Goal: Use online tool/utility

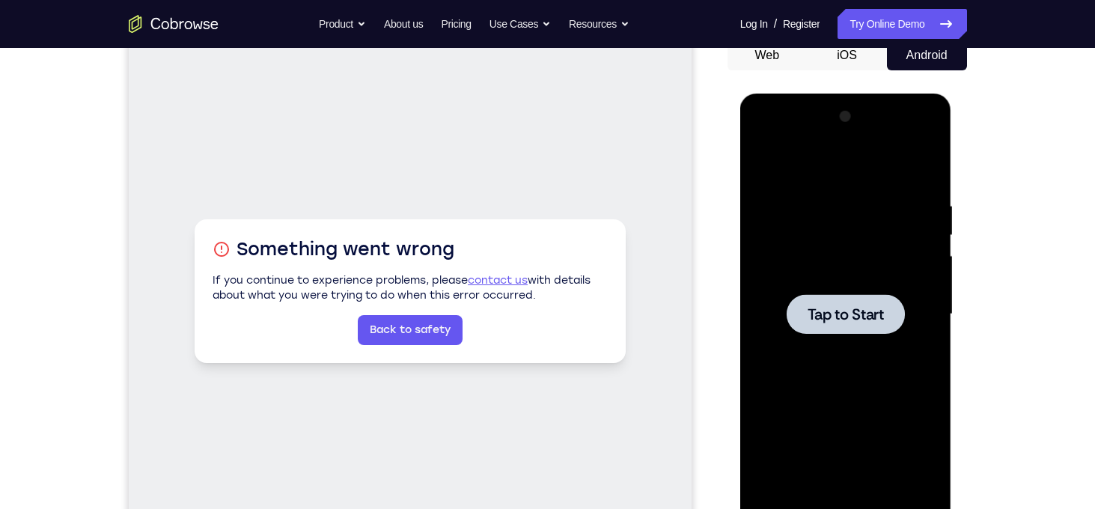
click at [872, 307] on span "Tap to Start" at bounding box center [845, 314] width 76 height 15
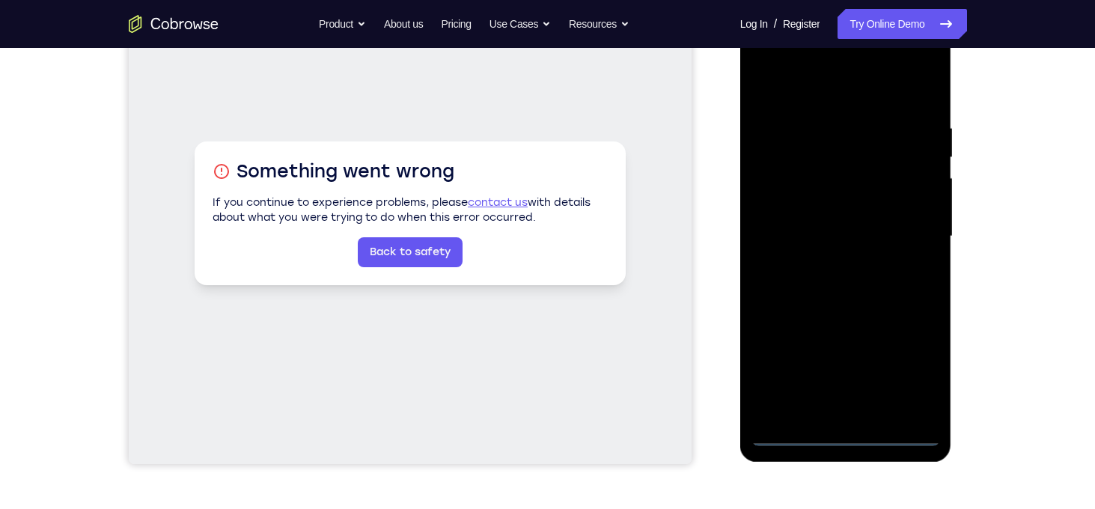
scroll to position [233, 0]
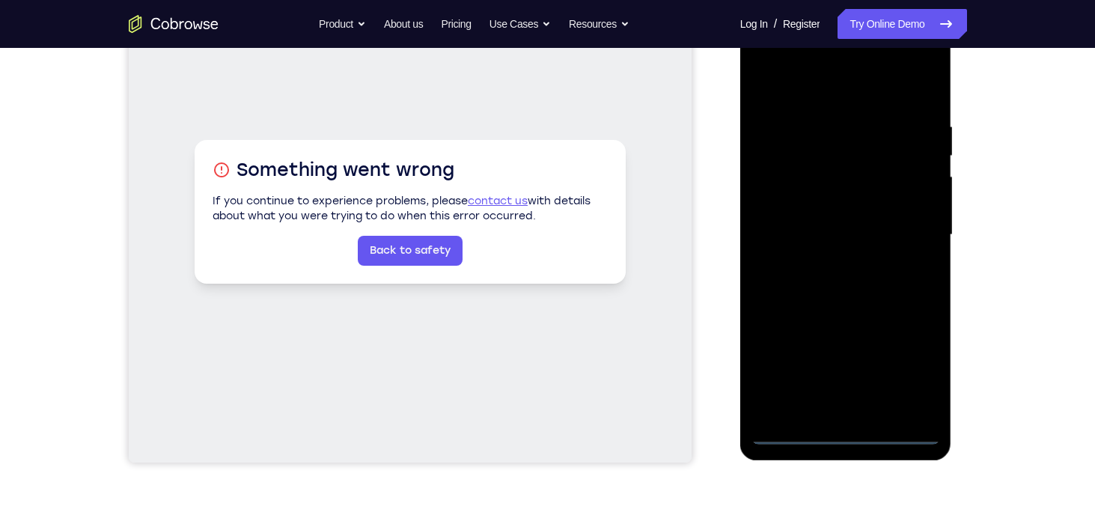
click at [842, 437] on div at bounding box center [845, 234] width 189 height 419
click at [913, 379] on div at bounding box center [845, 234] width 189 height 419
drag, startPoint x: 913, startPoint y: 379, endPoint x: 836, endPoint y: 236, distance: 162.0
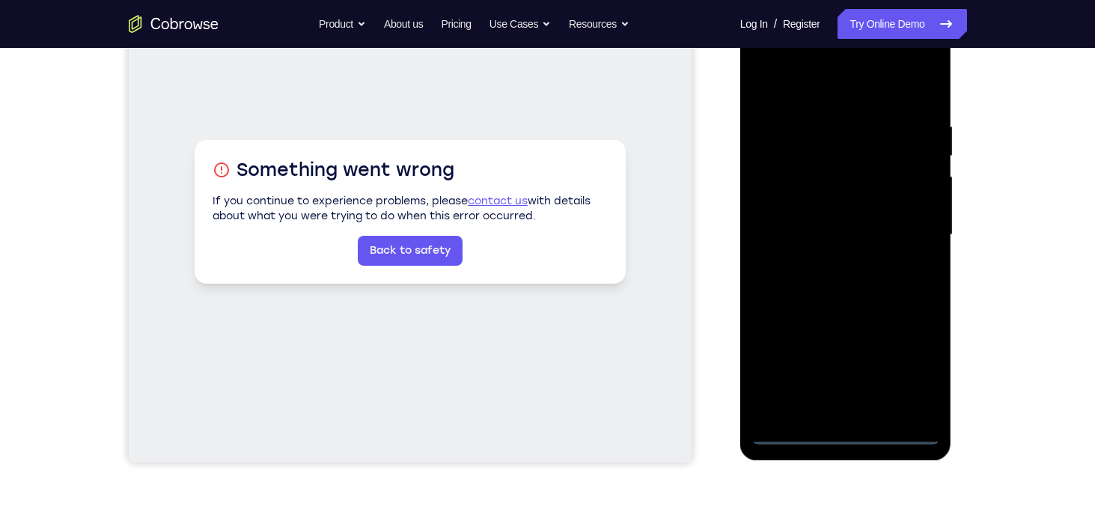
click at [836, 236] on div at bounding box center [845, 234] width 189 height 419
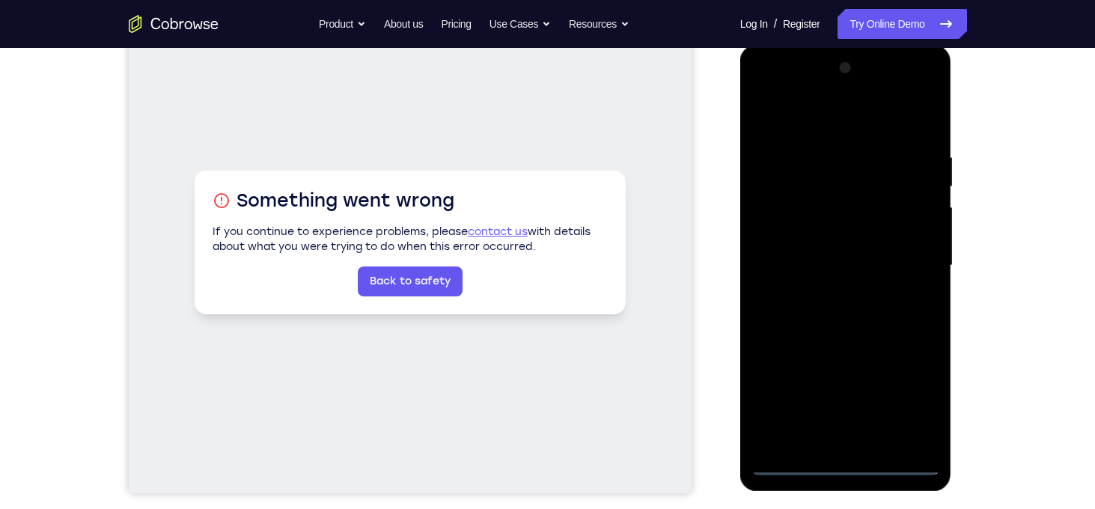
scroll to position [200, 0]
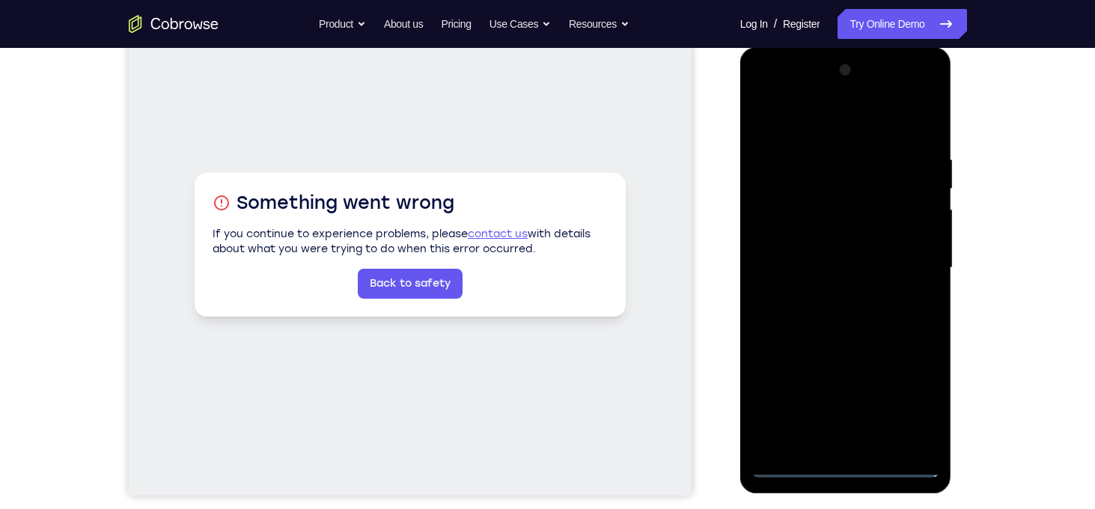
click at [837, 119] on div at bounding box center [845, 267] width 189 height 419
click at [780, 227] on div at bounding box center [845, 267] width 189 height 419
click at [823, 269] on div at bounding box center [845, 267] width 189 height 419
click at [818, 257] on div at bounding box center [845, 267] width 189 height 419
click at [902, 410] on div at bounding box center [845, 267] width 189 height 419
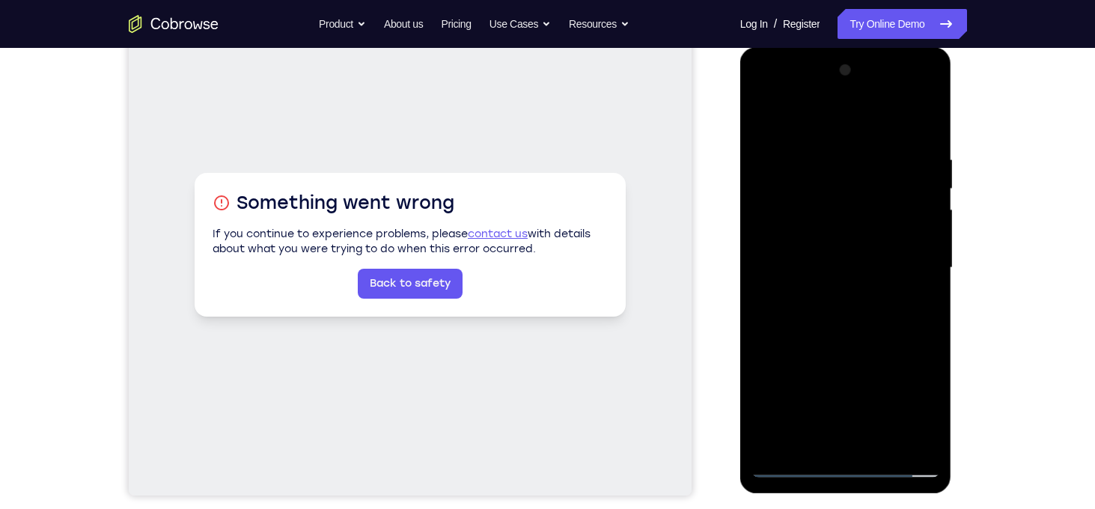
click at [799, 356] on div at bounding box center [845, 267] width 189 height 419
click at [901, 405] on div at bounding box center [845, 267] width 189 height 419
click at [907, 363] on div at bounding box center [845, 267] width 189 height 419
click at [901, 406] on div at bounding box center [845, 267] width 189 height 419
click at [800, 360] on div at bounding box center [845, 267] width 189 height 419
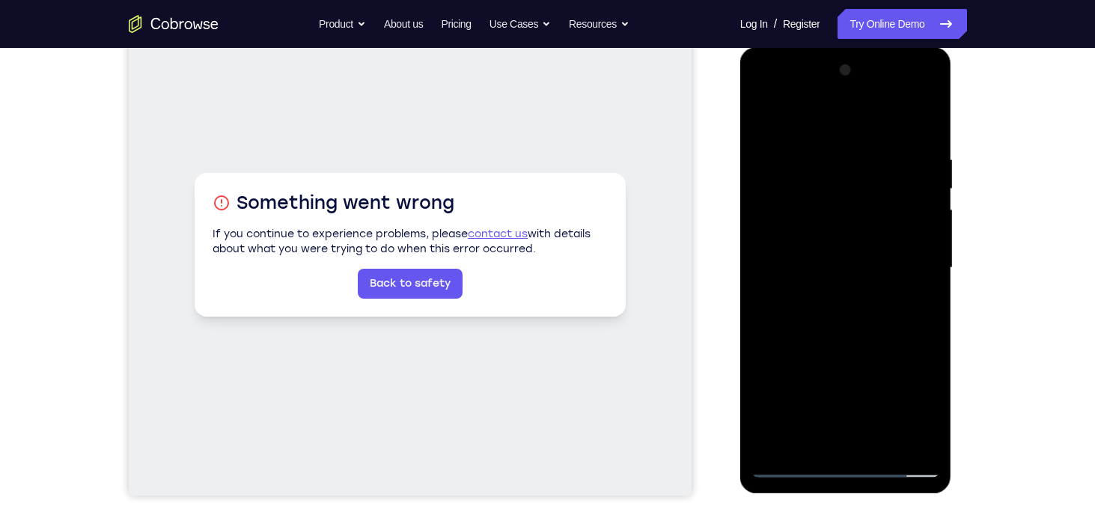
click at [898, 411] on div at bounding box center [845, 267] width 189 height 419
click at [910, 356] on div at bounding box center [845, 267] width 189 height 419
click at [867, 277] on div at bounding box center [845, 267] width 189 height 419
click at [844, 303] on div at bounding box center [845, 267] width 189 height 419
click at [920, 251] on div at bounding box center [845, 267] width 189 height 419
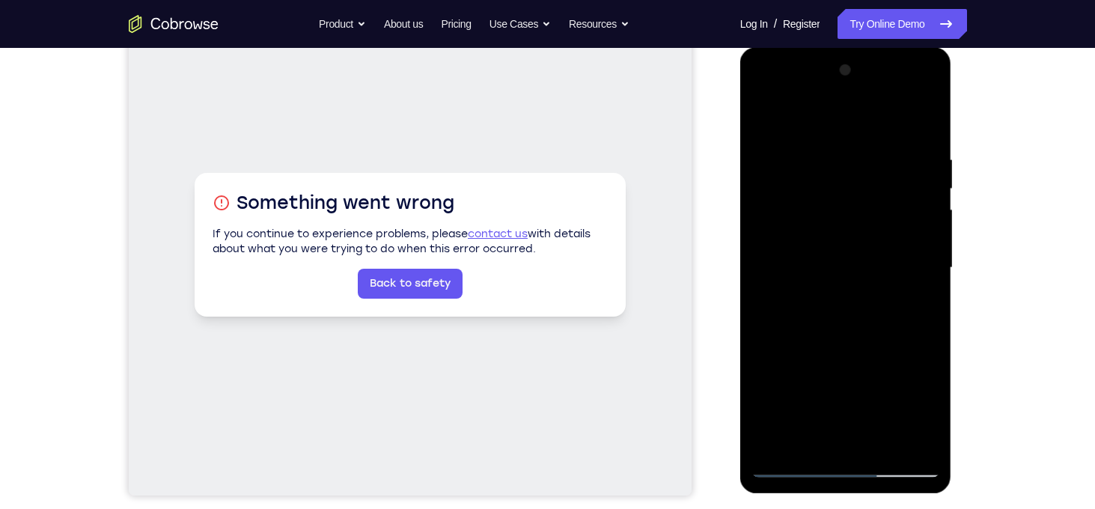
click at [842, 279] on div at bounding box center [845, 267] width 189 height 419
click at [854, 310] on div at bounding box center [845, 267] width 189 height 419
click at [848, 284] on div at bounding box center [845, 267] width 189 height 419
drag, startPoint x: 848, startPoint y: 284, endPoint x: 839, endPoint y: 236, distance: 47.8
click at [839, 236] on div at bounding box center [845, 267] width 189 height 419
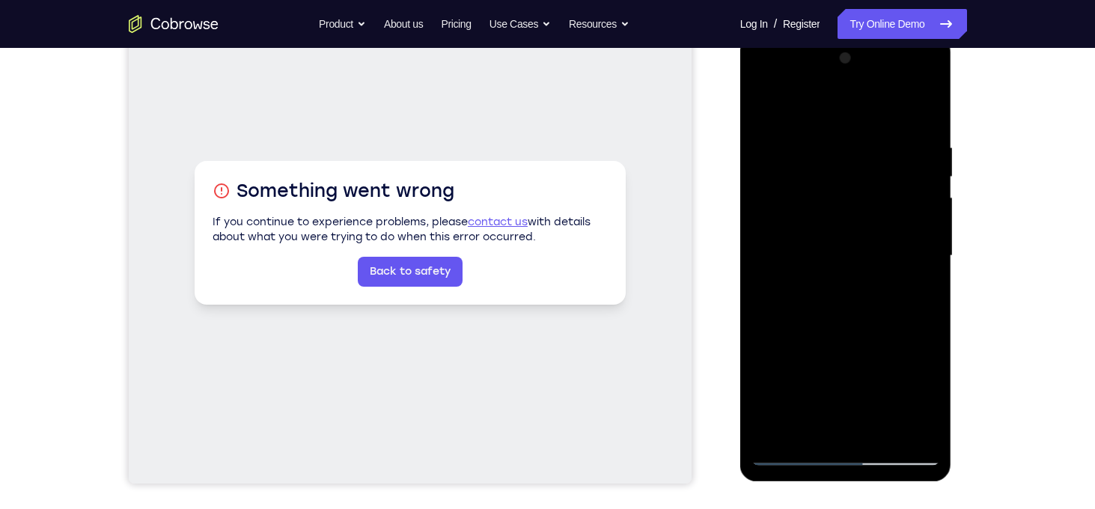
scroll to position [211, 0]
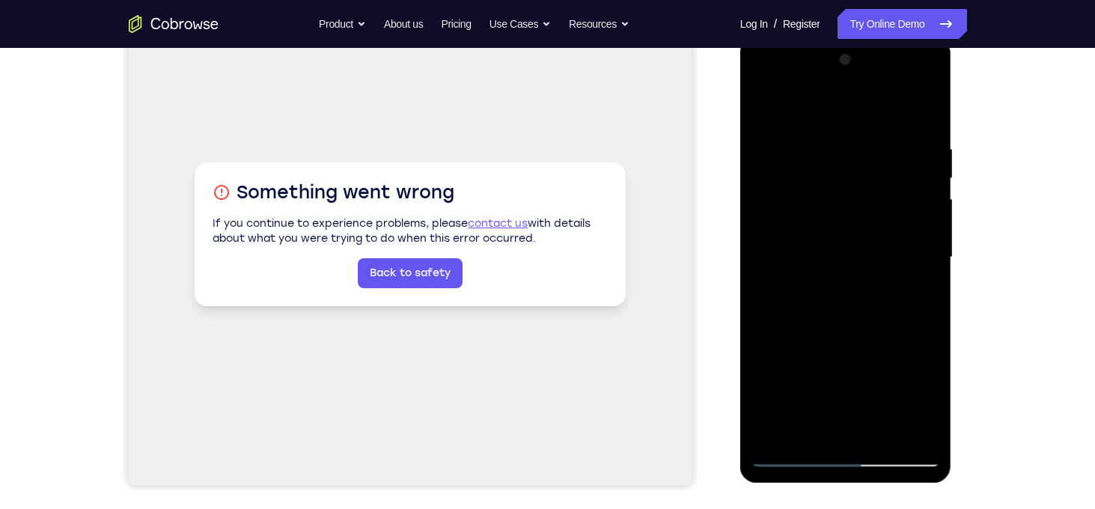
click at [850, 297] on div at bounding box center [845, 257] width 189 height 419
click at [834, 192] on div at bounding box center [845, 257] width 189 height 419
click at [836, 202] on div at bounding box center [845, 257] width 189 height 419
click at [861, 268] on div at bounding box center [845, 257] width 189 height 419
click at [854, 285] on div at bounding box center [845, 257] width 189 height 419
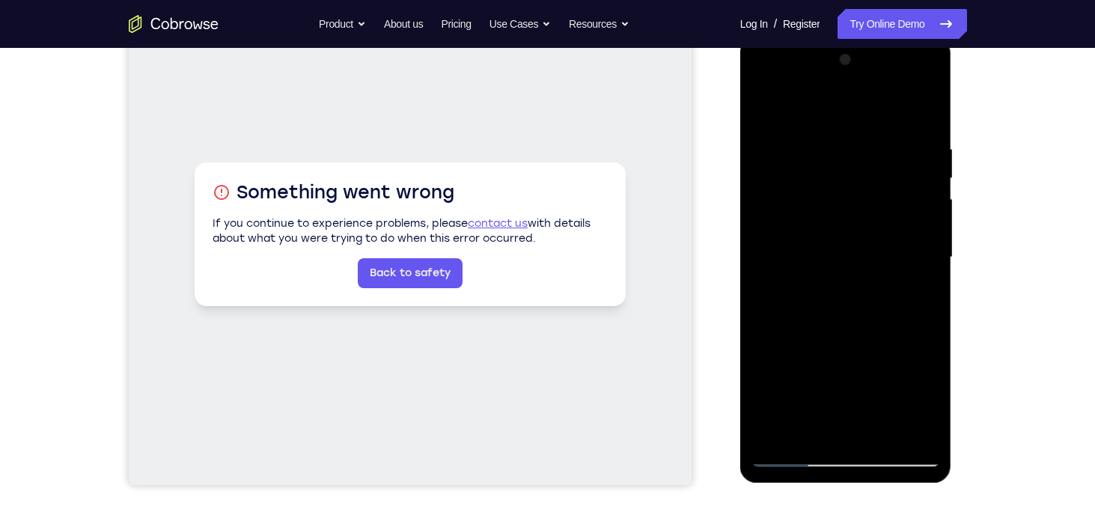
click at [922, 207] on div at bounding box center [845, 257] width 189 height 419
click at [764, 79] on div at bounding box center [845, 257] width 189 height 419
click at [866, 166] on div at bounding box center [845, 257] width 189 height 419
drag, startPoint x: 866, startPoint y: 166, endPoint x: 830, endPoint y: 366, distance: 202.8
click at [830, 366] on div at bounding box center [845, 257] width 189 height 419
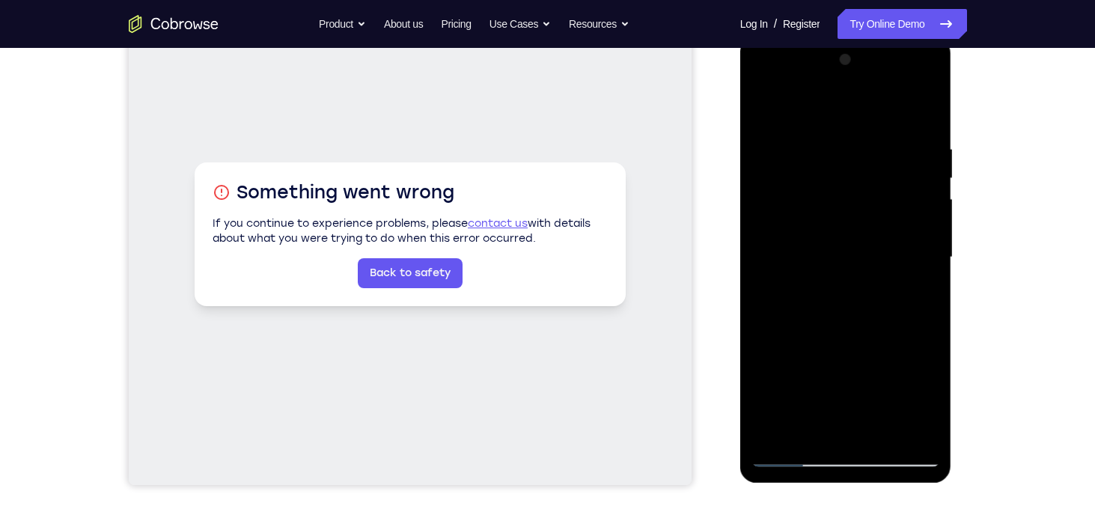
click at [830, 366] on div at bounding box center [845, 257] width 189 height 419
click at [857, 177] on div at bounding box center [845, 257] width 189 height 419
click at [823, 373] on div at bounding box center [845, 257] width 189 height 419
click at [800, 138] on div at bounding box center [845, 257] width 189 height 419
click at [781, 189] on div at bounding box center [845, 257] width 189 height 419
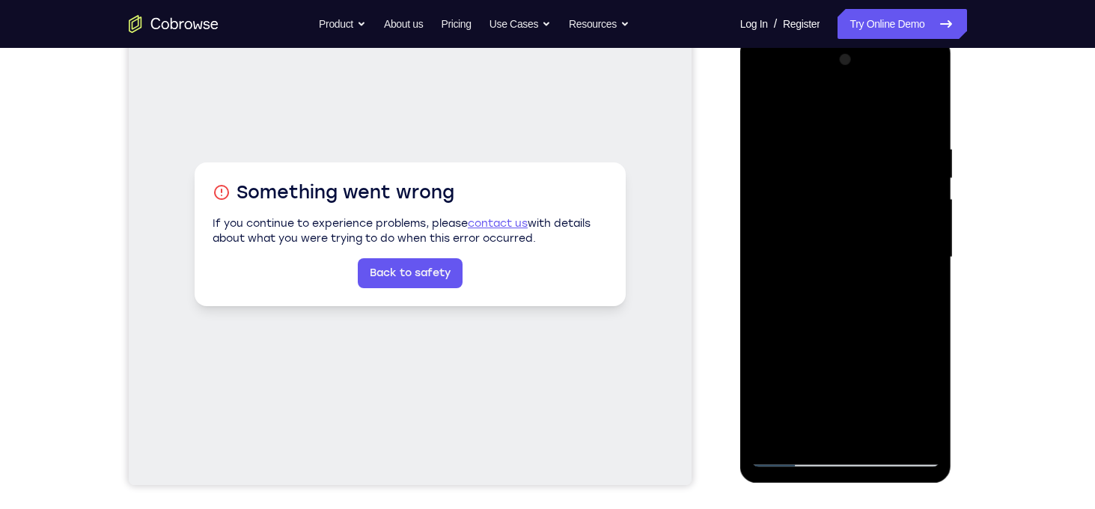
click at [824, 249] on div at bounding box center [845, 257] width 189 height 419
click at [808, 193] on div at bounding box center [845, 257] width 189 height 419
click at [809, 224] on div at bounding box center [845, 257] width 189 height 419
click at [899, 402] on div at bounding box center [845, 257] width 189 height 419
click at [802, 346] on div at bounding box center [845, 257] width 189 height 419
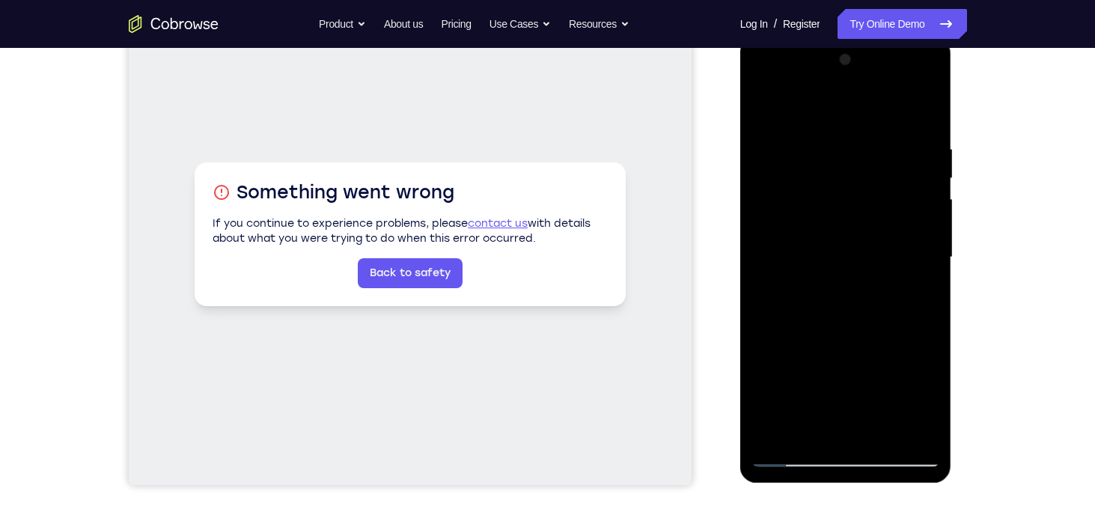
click at [899, 398] on div at bounding box center [845, 257] width 189 height 419
click at [907, 347] on div at bounding box center [845, 257] width 189 height 419
click at [902, 401] on div at bounding box center [845, 257] width 189 height 419
click at [800, 352] on div at bounding box center [845, 257] width 189 height 419
click at [904, 402] on div at bounding box center [845, 257] width 189 height 419
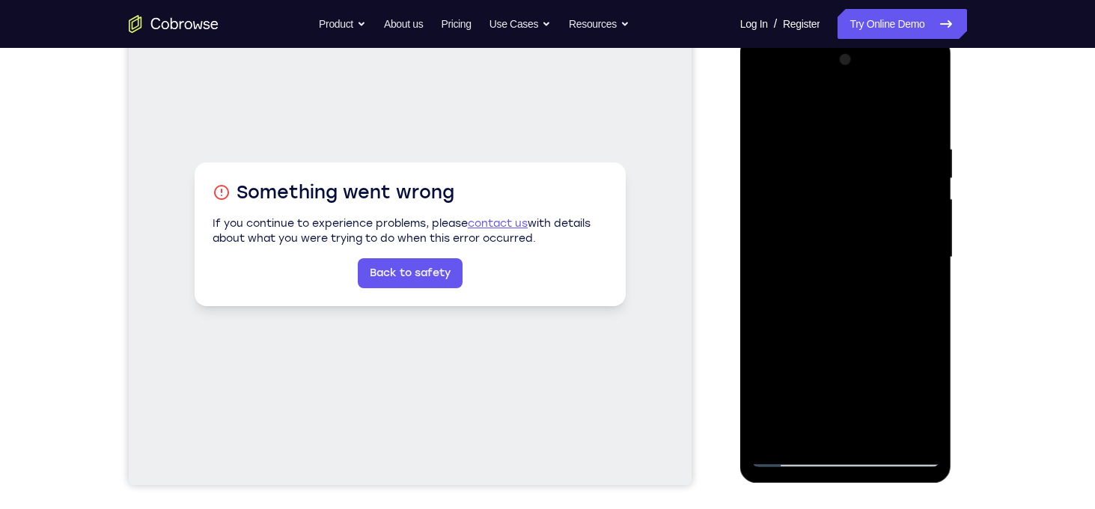
click at [910, 351] on div at bounding box center [845, 257] width 189 height 419
click at [862, 264] on div at bounding box center [845, 257] width 189 height 419
click at [830, 145] on div at bounding box center [845, 257] width 189 height 419
click at [842, 267] on div at bounding box center [845, 257] width 189 height 419
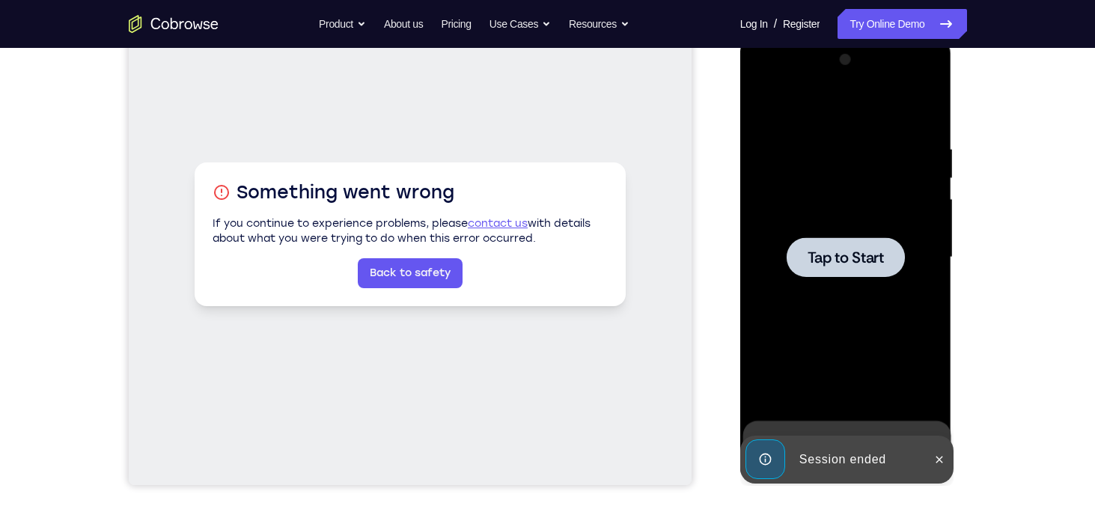
click at [799, 258] on div at bounding box center [845, 257] width 118 height 40
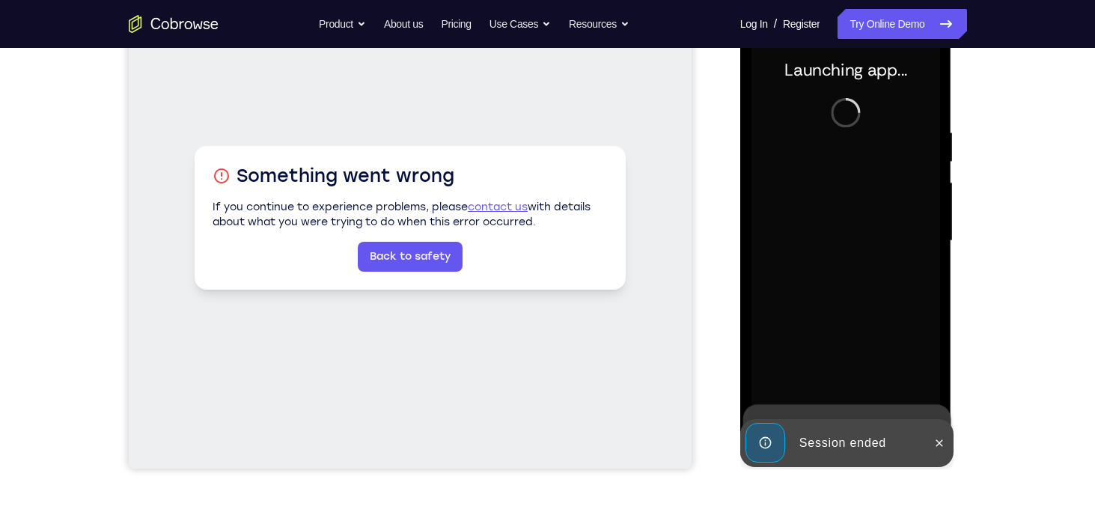
scroll to position [230, 0]
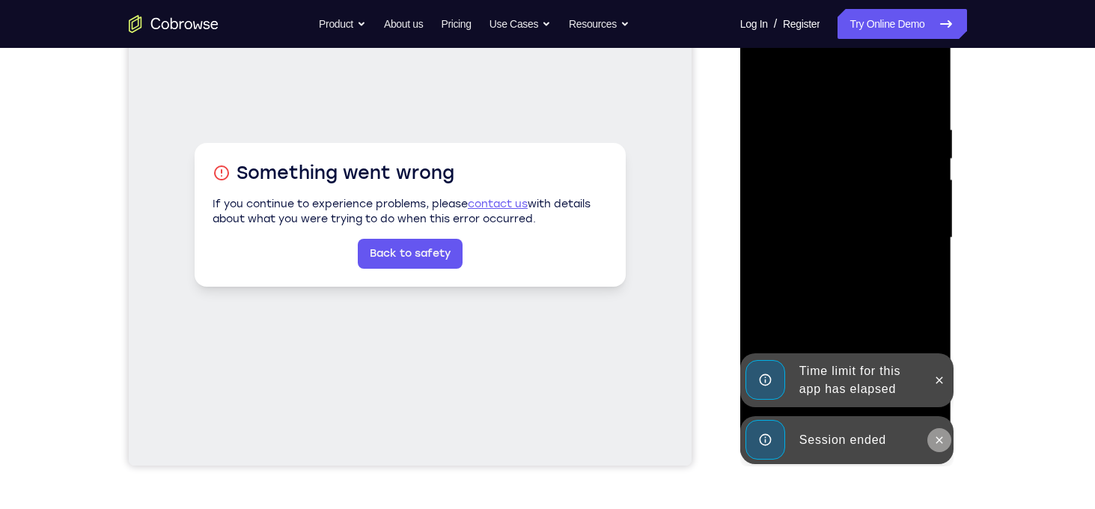
click at [940, 441] on icon at bounding box center [939, 440] width 12 height 12
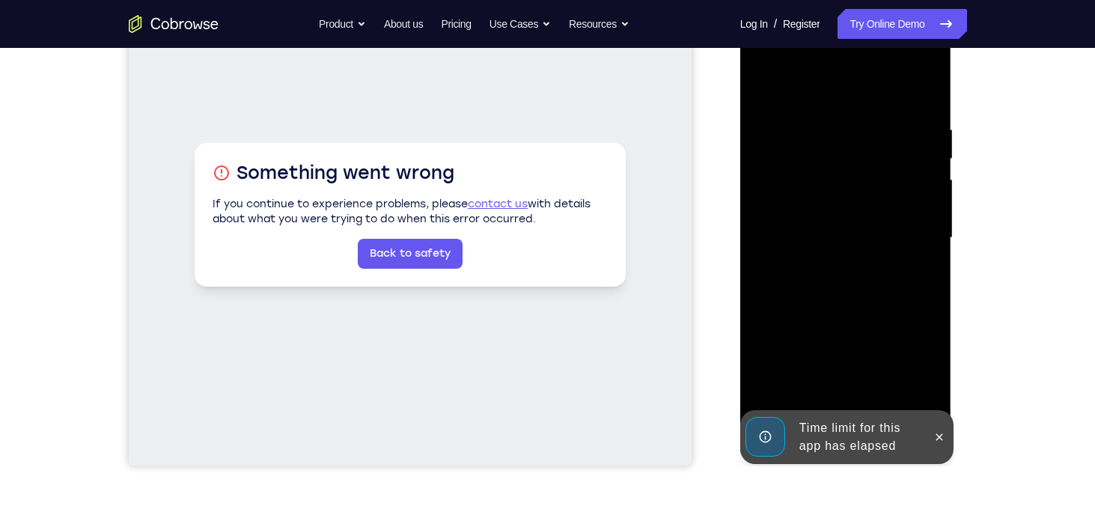
click at [940, 382] on div at bounding box center [846, 240] width 212 height 446
click at [944, 432] on icon at bounding box center [939, 437] width 12 height 12
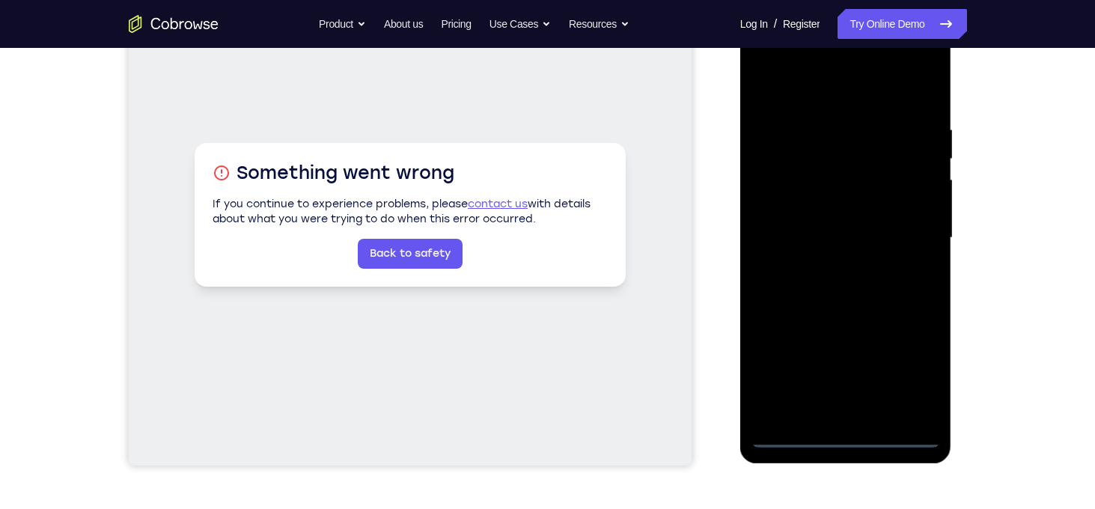
click at [854, 432] on div at bounding box center [845, 237] width 189 height 419
click at [918, 365] on div at bounding box center [845, 237] width 189 height 419
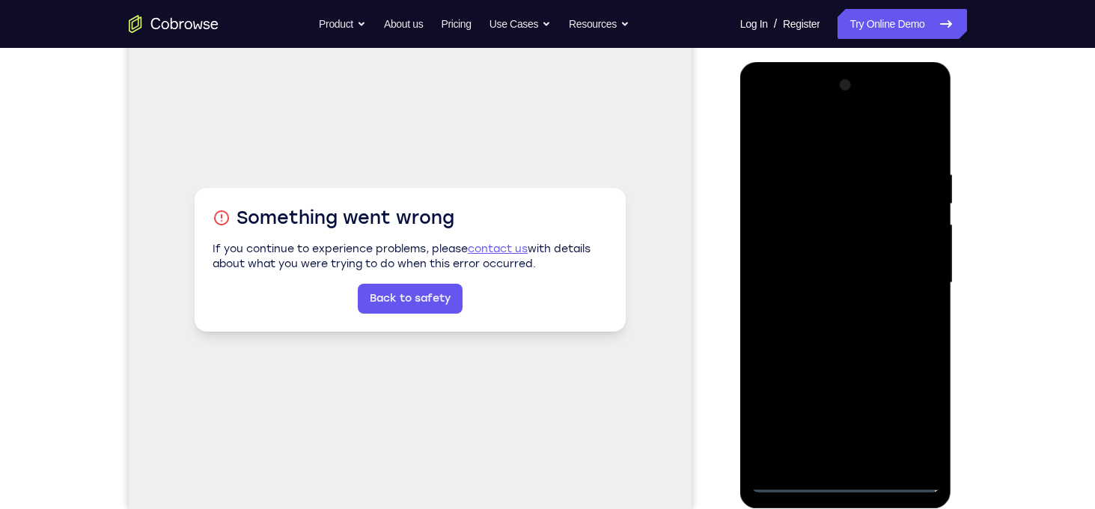
scroll to position [186, 0]
click at [812, 129] on div at bounding box center [845, 282] width 189 height 419
click at [784, 236] on div at bounding box center [845, 282] width 189 height 419
click at [807, 282] on div at bounding box center [845, 282] width 189 height 419
click at [778, 236] on div at bounding box center [845, 282] width 189 height 419
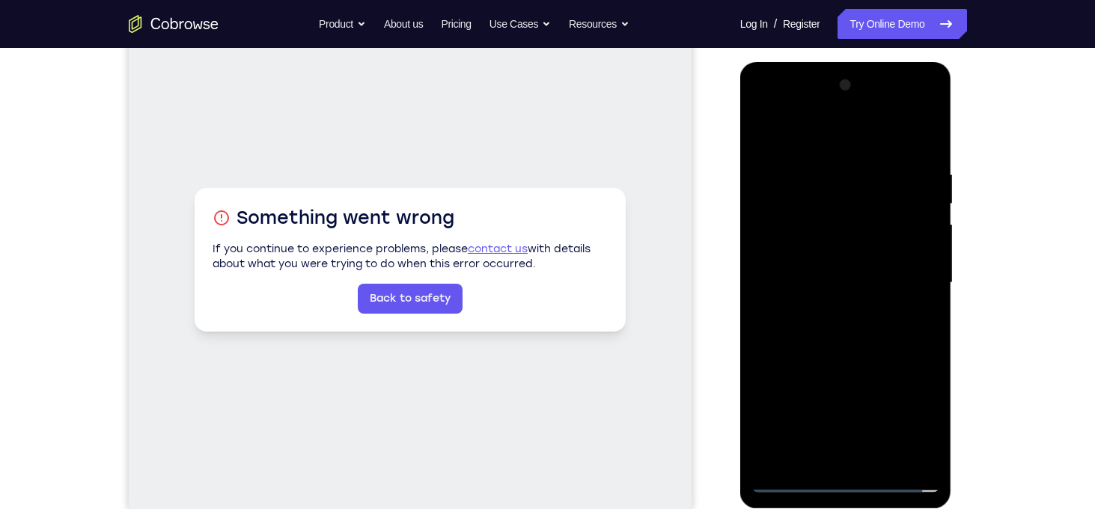
click at [764, 428] on div at bounding box center [845, 282] width 189 height 419
click at [898, 427] on div at bounding box center [845, 282] width 189 height 419
click at [767, 399] on div at bounding box center [845, 282] width 189 height 419
click at [863, 398] on div at bounding box center [845, 282] width 189 height 419
click at [907, 423] on div at bounding box center [845, 282] width 189 height 419
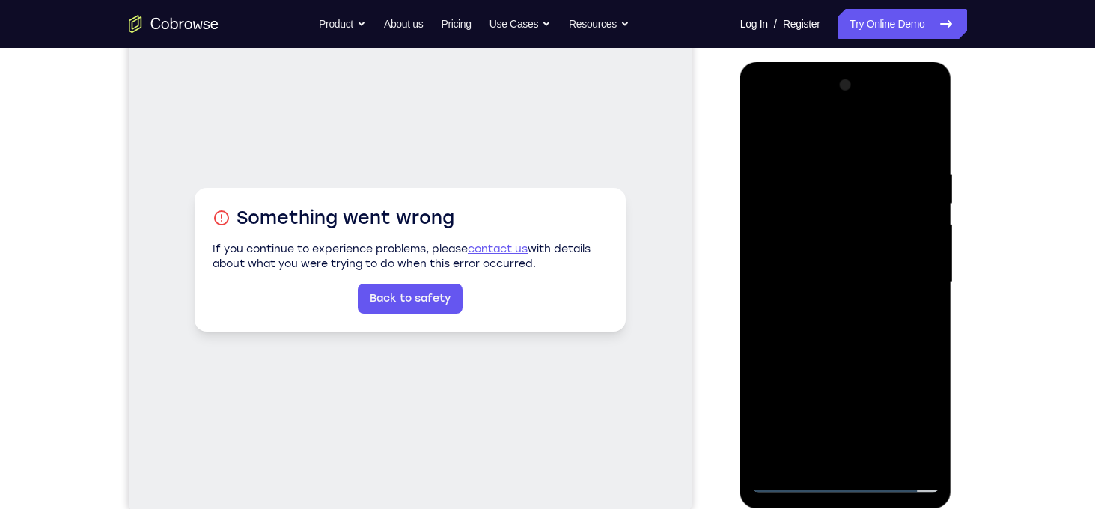
click at [913, 370] on div at bounding box center [845, 282] width 189 height 419
click at [871, 374] on div at bounding box center [845, 282] width 189 height 419
click at [810, 405] on div at bounding box center [845, 282] width 189 height 419
click at [848, 450] on div at bounding box center [845, 282] width 189 height 419
click at [897, 427] on div at bounding box center [845, 282] width 189 height 419
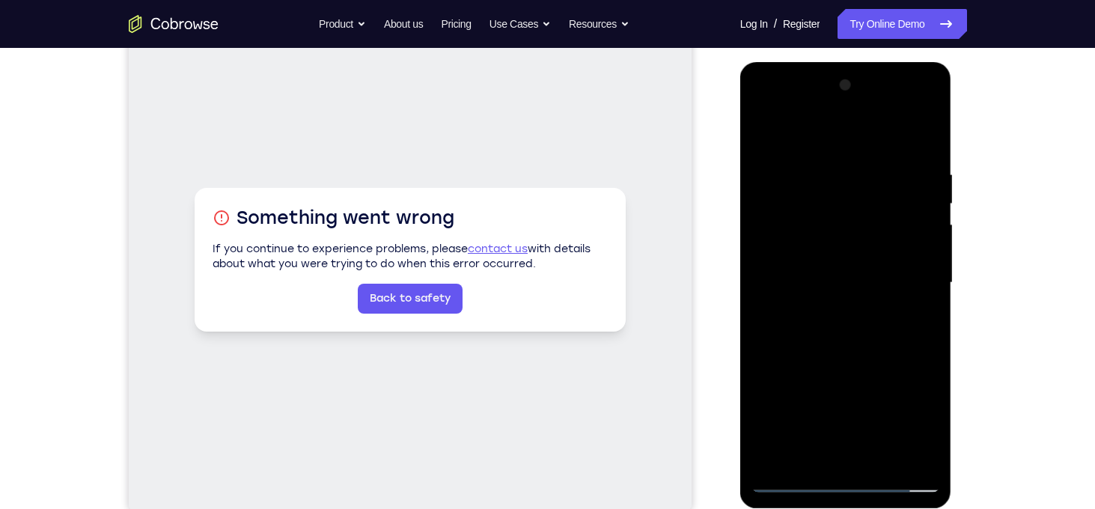
click at [907, 374] on div at bounding box center [845, 282] width 189 height 419
click at [865, 397] on div at bounding box center [845, 282] width 189 height 419
click at [771, 399] on div at bounding box center [845, 282] width 189 height 419
click at [904, 430] on div at bounding box center [845, 282] width 189 height 419
click at [802, 379] on div at bounding box center [845, 282] width 189 height 419
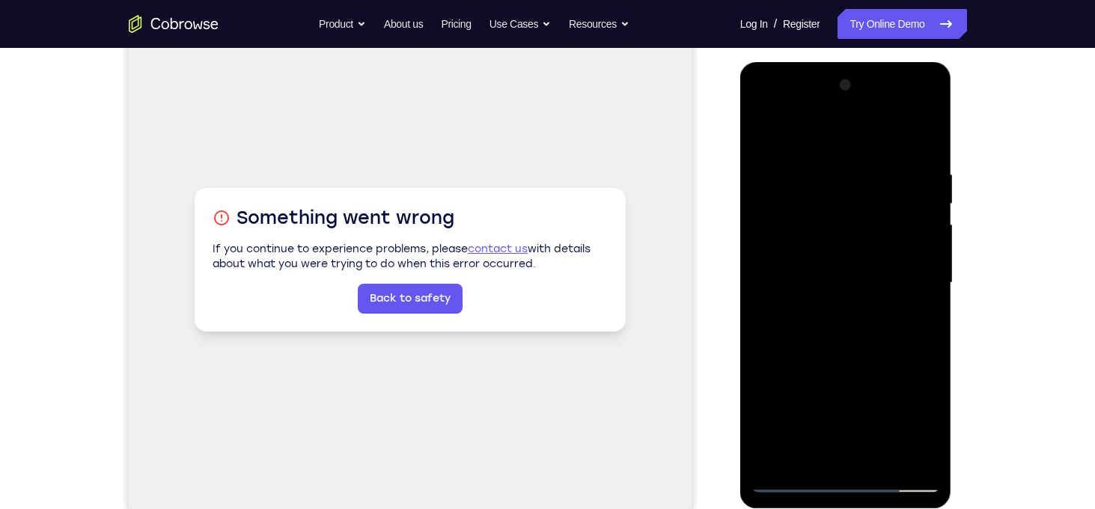
click at [809, 397] on div at bounding box center [845, 282] width 189 height 419
click at [827, 298] on div at bounding box center [845, 282] width 189 height 419
click at [901, 424] on div at bounding box center [845, 282] width 189 height 419
click at [797, 375] on div at bounding box center [845, 282] width 189 height 419
click at [903, 429] on div at bounding box center [845, 282] width 189 height 419
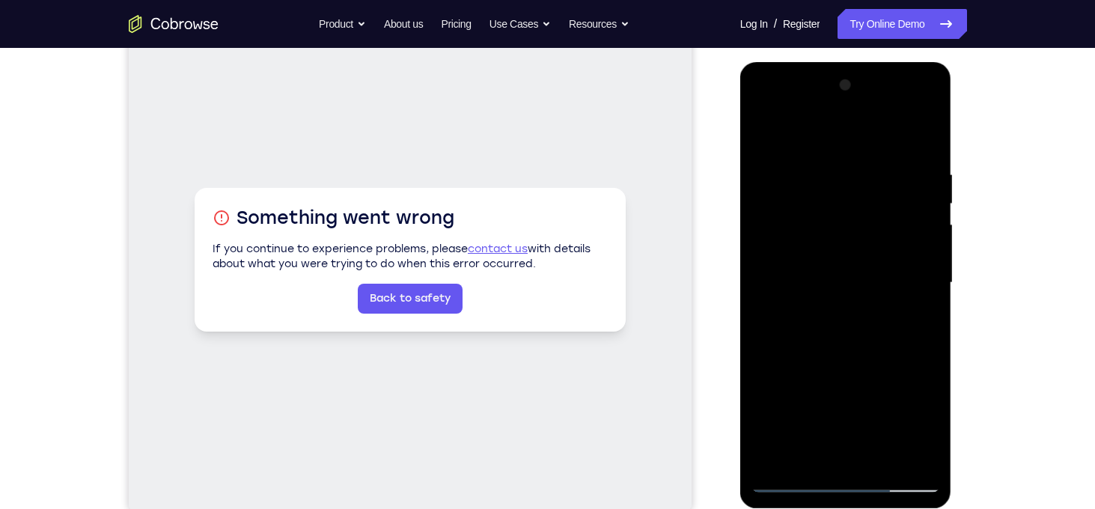
click at [911, 373] on div at bounding box center [845, 282] width 189 height 419
click at [901, 423] on div at bounding box center [845, 282] width 189 height 419
click at [797, 375] on div at bounding box center [845, 282] width 189 height 419
click at [904, 429] on div at bounding box center [845, 282] width 189 height 419
click at [913, 371] on div at bounding box center [845, 282] width 189 height 419
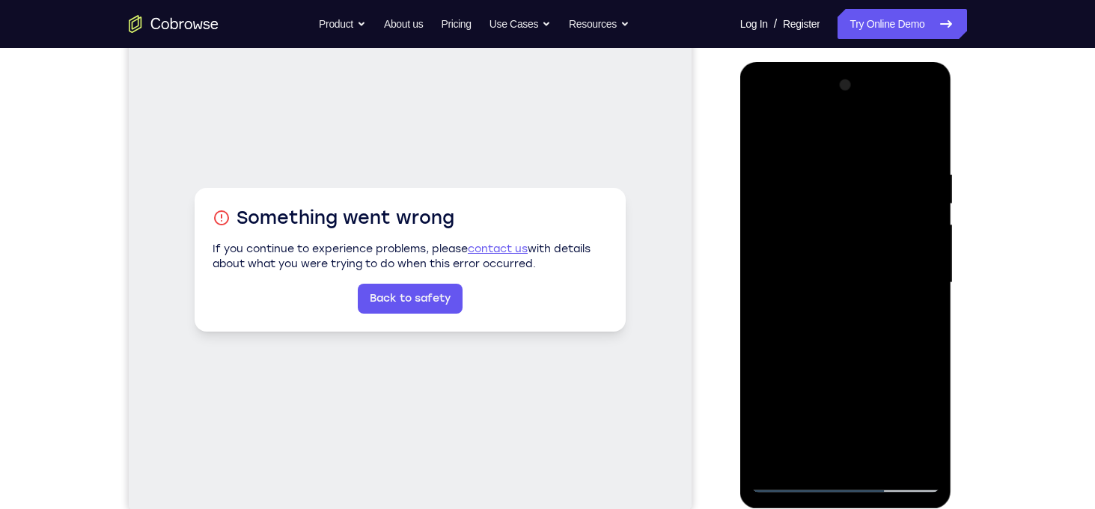
click at [857, 301] on div at bounding box center [845, 282] width 189 height 419
click at [845, 328] on div at bounding box center [845, 282] width 189 height 419
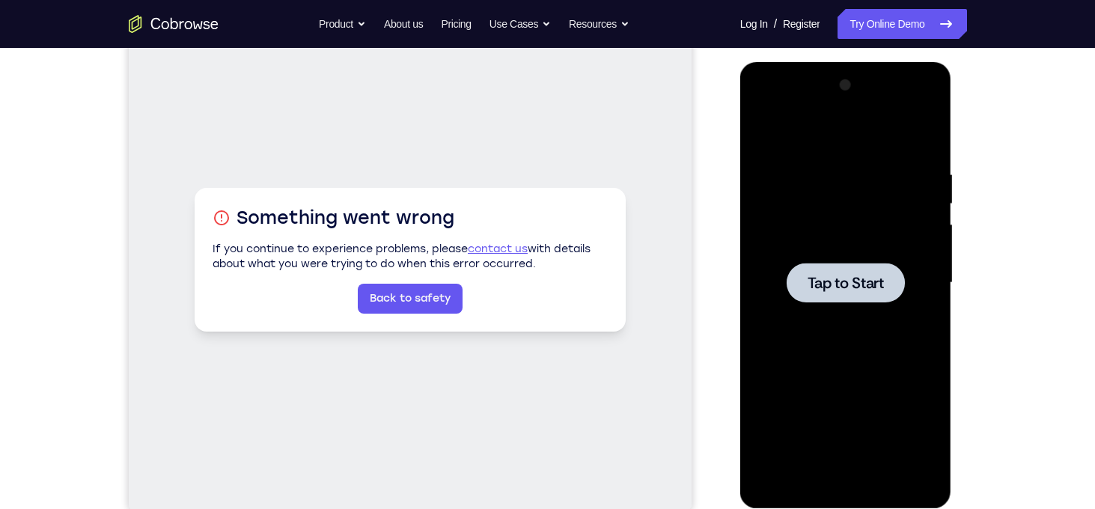
click at [869, 284] on span "Tap to Start" at bounding box center [845, 282] width 76 height 15
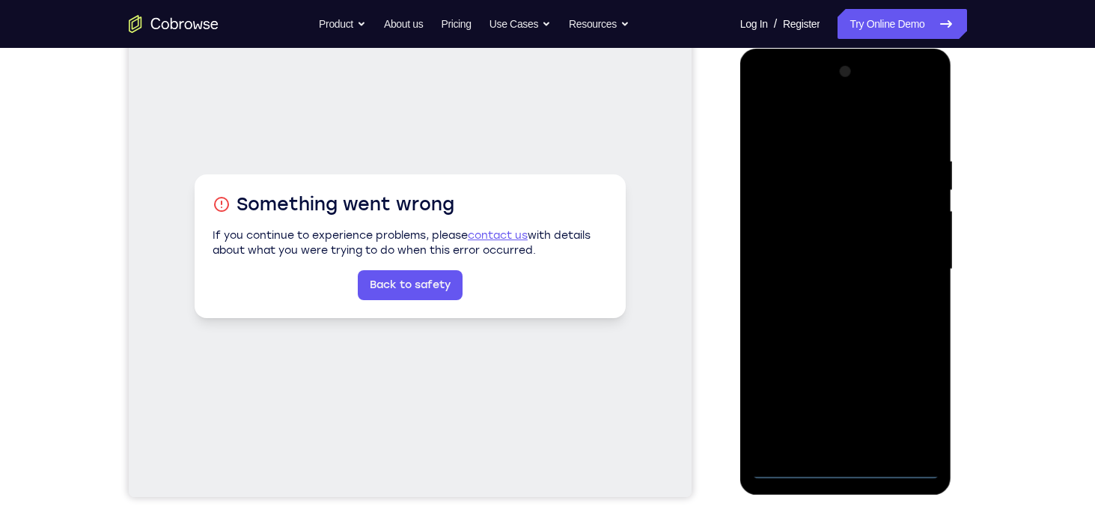
scroll to position [198, 0]
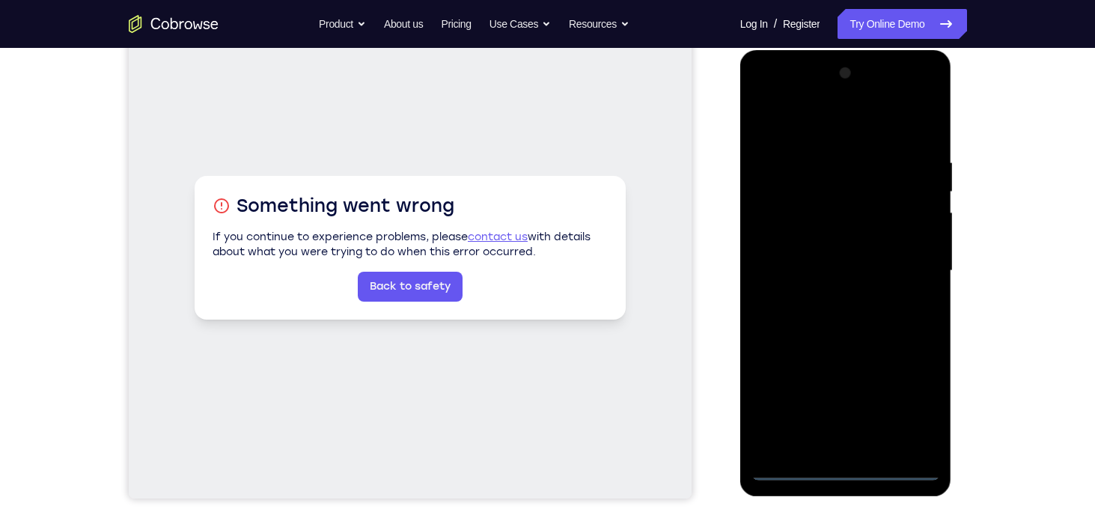
click at [848, 471] on div at bounding box center [845, 270] width 189 height 419
click at [910, 405] on div at bounding box center [845, 270] width 189 height 419
click at [836, 117] on div at bounding box center [845, 270] width 189 height 419
click at [782, 225] on div at bounding box center [845, 270] width 189 height 419
click at [845, 265] on div at bounding box center [845, 270] width 189 height 419
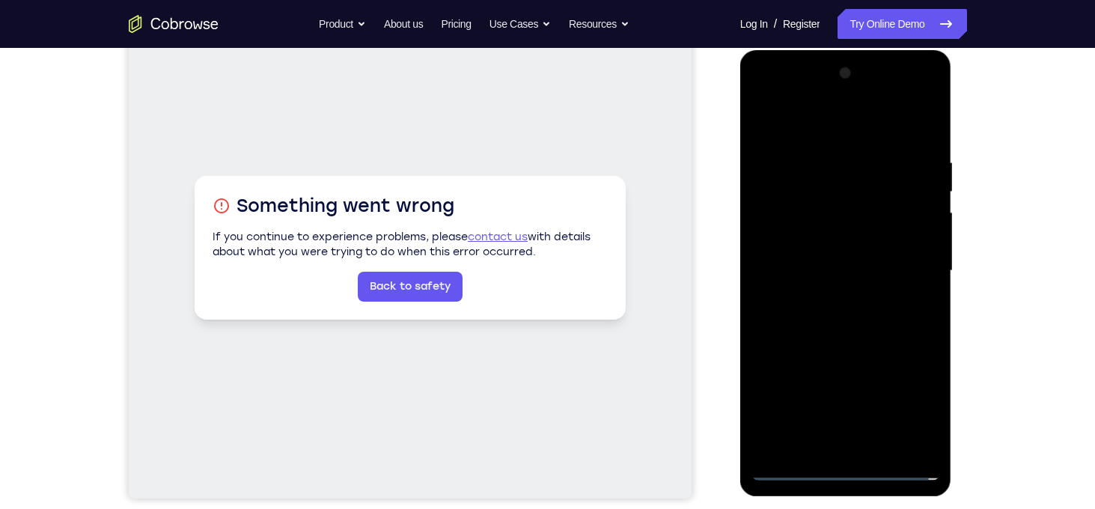
click at [761, 432] on div at bounding box center [845, 270] width 189 height 419
click at [931, 358] on div at bounding box center [845, 270] width 189 height 419
click at [765, 358] on div at bounding box center [845, 270] width 189 height 419
click at [928, 360] on div at bounding box center [845, 270] width 189 height 419
click at [913, 361] on div at bounding box center [845, 270] width 189 height 419
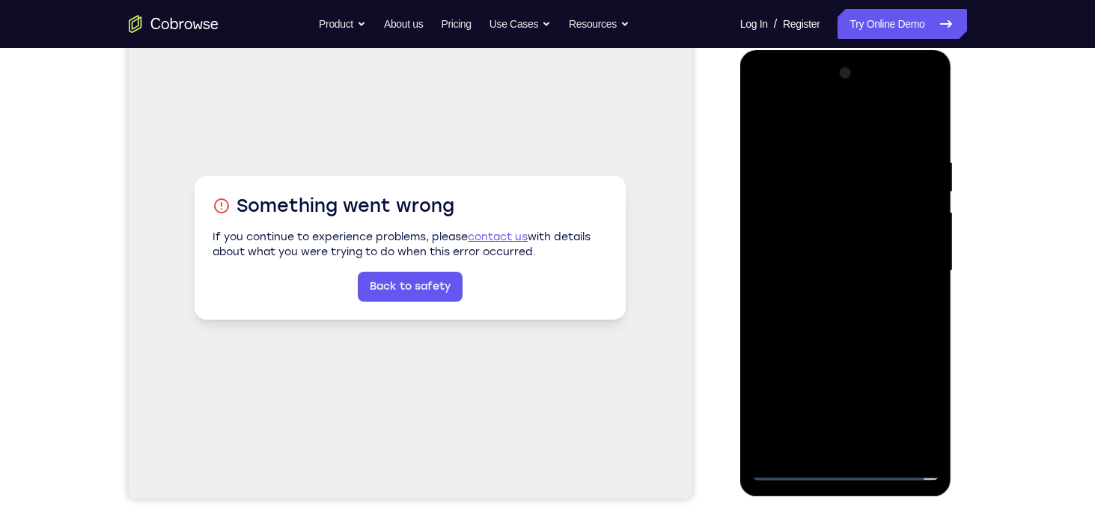
click at [768, 362] on div at bounding box center [845, 270] width 189 height 419
click at [889, 359] on div at bounding box center [845, 270] width 189 height 419
click at [928, 361] on div at bounding box center [845, 270] width 189 height 419
click at [854, 358] on div at bounding box center [845, 270] width 189 height 419
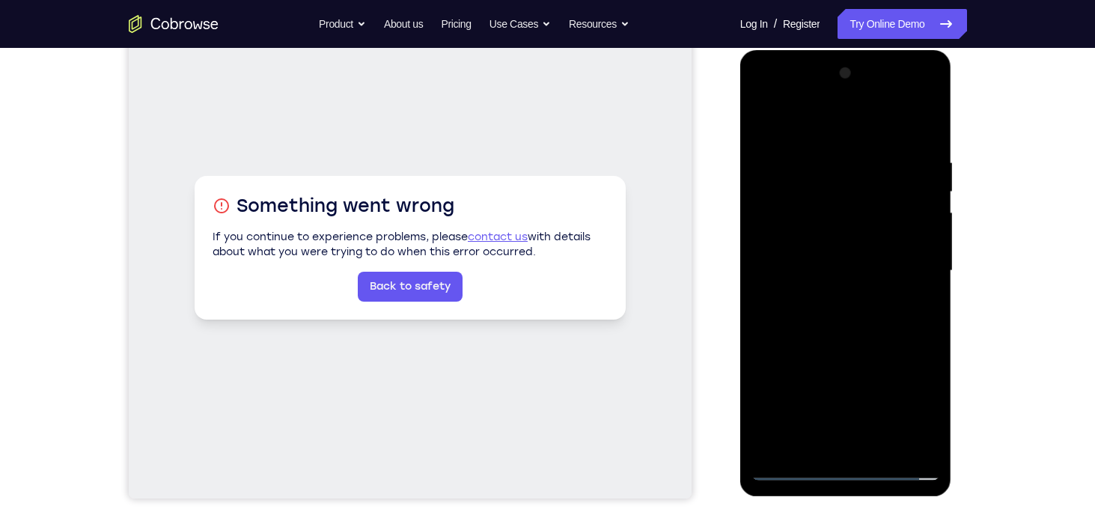
click at [875, 361] on div at bounding box center [845, 270] width 189 height 419
click at [798, 361] on div at bounding box center [845, 270] width 189 height 419
click at [839, 284] on div at bounding box center [845, 270] width 189 height 419
click at [896, 417] on div at bounding box center [845, 270] width 189 height 419
click at [797, 361] on div at bounding box center [845, 270] width 189 height 419
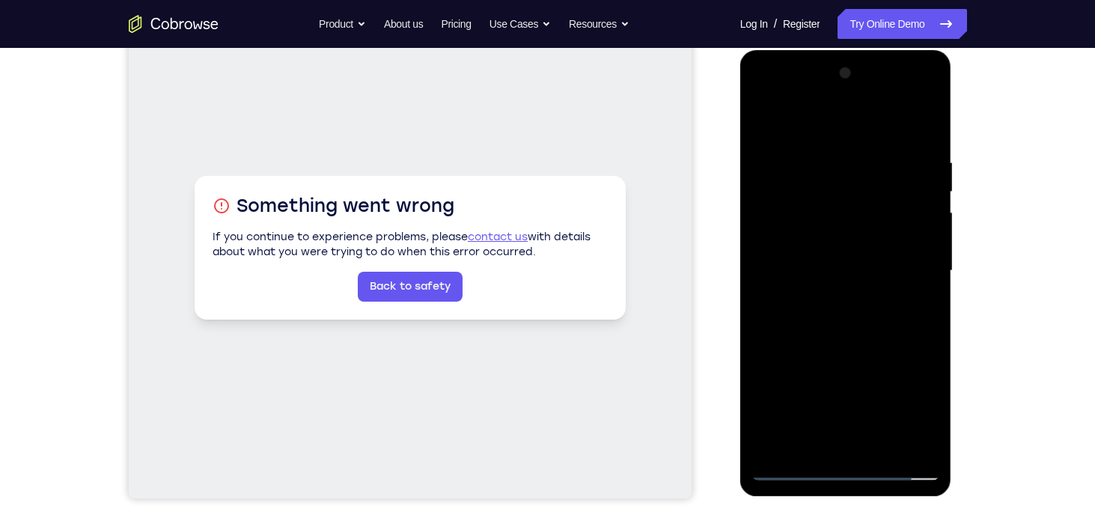
click at [901, 414] on div at bounding box center [845, 270] width 189 height 419
click at [908, 369] on div at bounding box center [845, 270] width 189 height 419
click at [903, 416] on div at bounding box center [845, 270] width 189 height 419
click at [800, 356] on div at bounding box center [845, 270] width 189 height 419
click at [907, 414] on div at bounding box center [845, 270] width 189 height 419
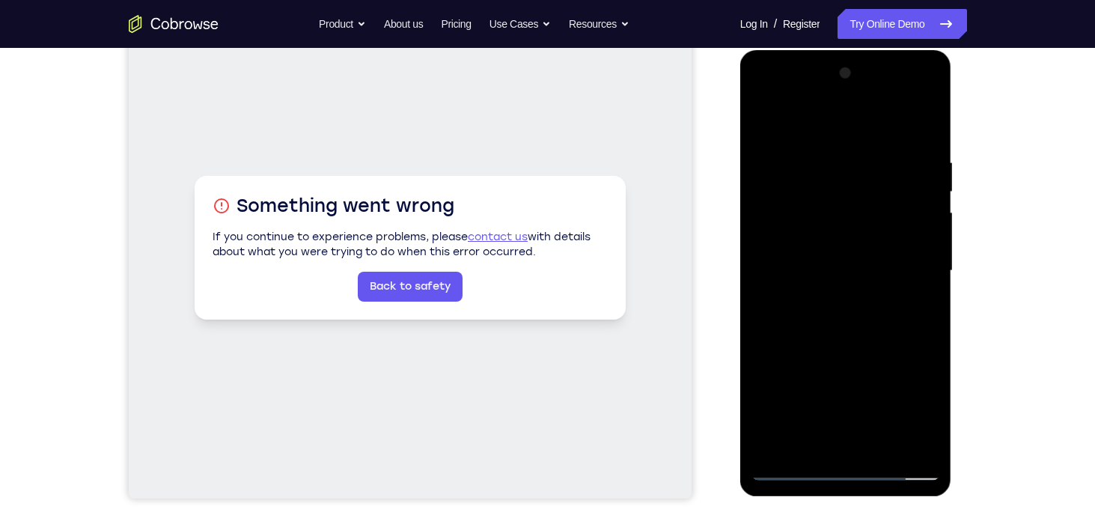
click at [910, 367] on div at bounding box center [845, 270] width 189 height 419
click at [851, 284] on div at bounding box center [845, 270] width 189 height 419
click at [843, 310] on div at bounding box center [845, 270] width 189 height 419
click at [842, 278] on div at bounding box center [845, 270] width 189 height 419
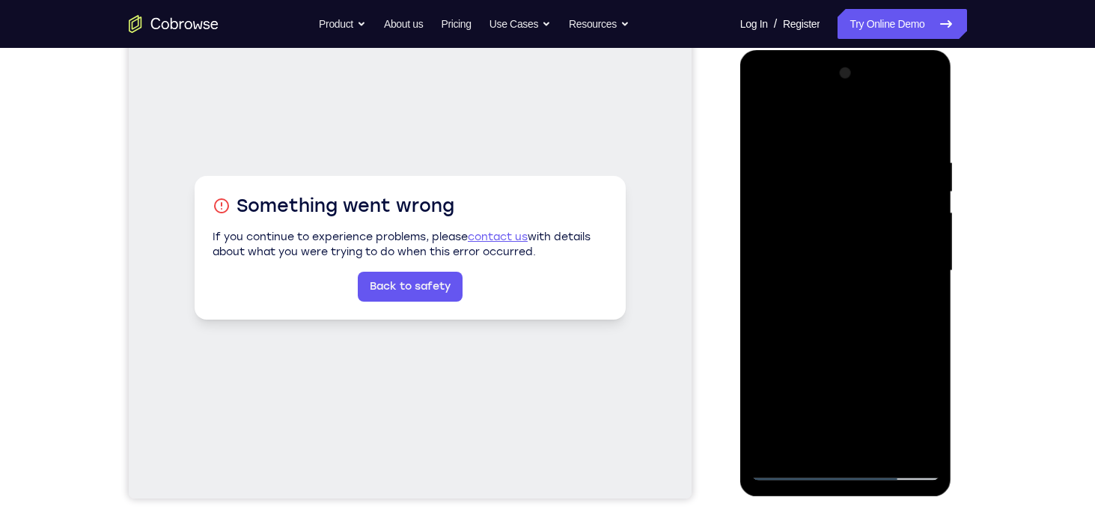
click at [842, 278] on div at bounding box center [845, 270] width 189 height 419
click at [842, 328] on div at bounding box center [845, 270] width 189 height 419
click at [846, 298] on div at bounding box center [845, 270] width 189 height 419
click at [845, 290] on div at bounding box center [845, 270] width 189 height 419
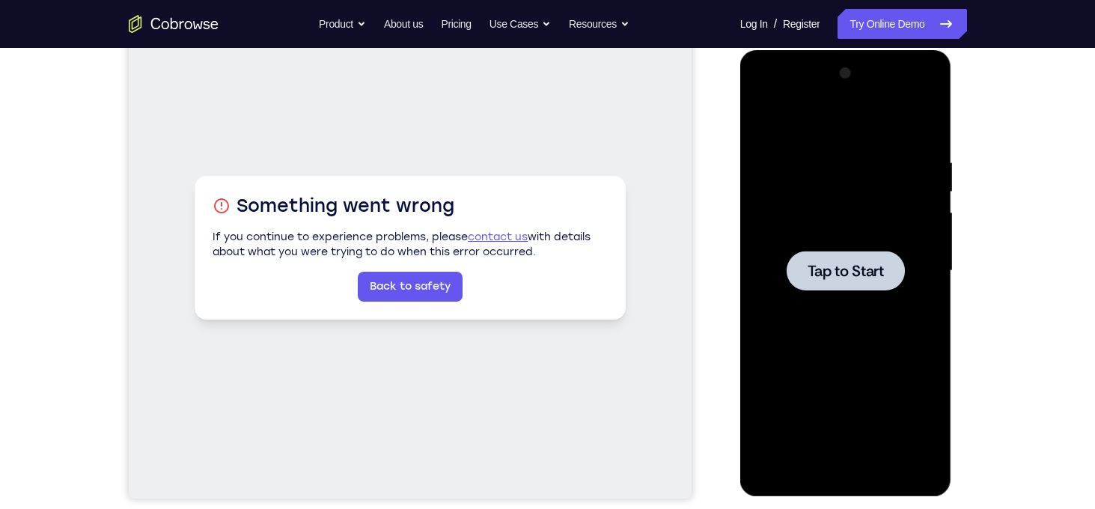
click at [866, 263] on span "Tap to Start" at bounding box center [845, 270] width 76 height 15
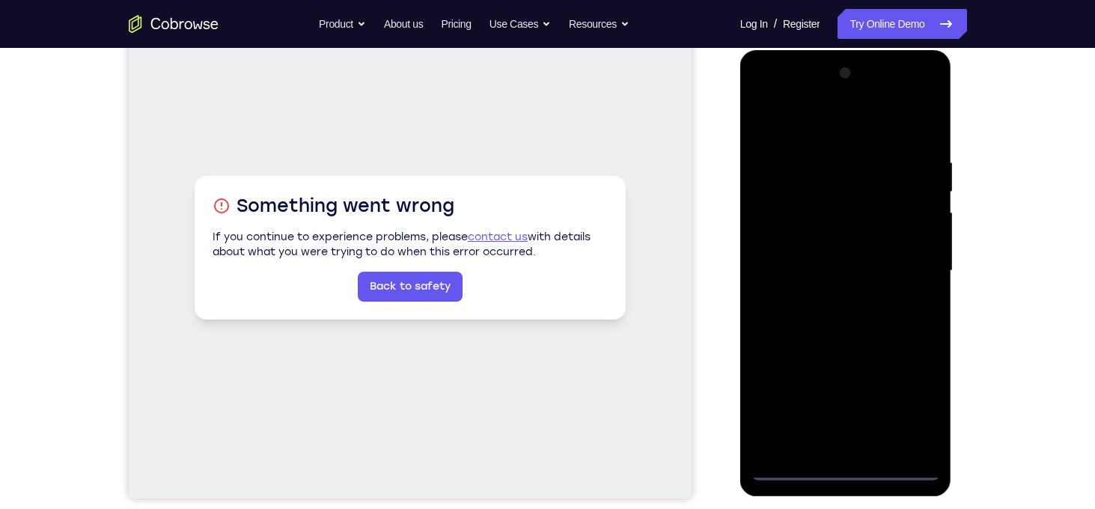
click at [848, 464] on div at bounding box center [845, 270] width 189 height 419
click at [845, 472] on div at bounding box center [845, 270] width 189 height 419
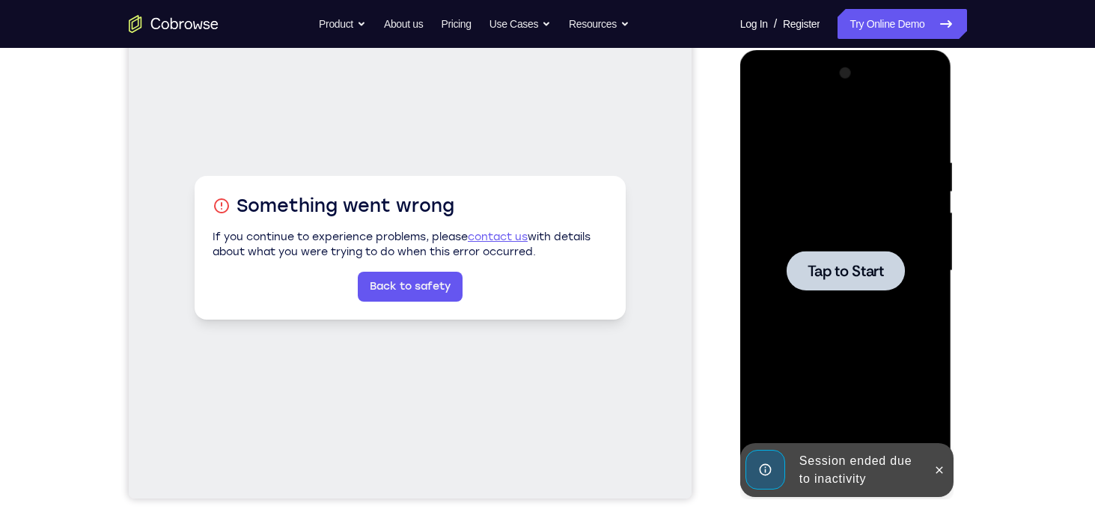
click at [845, 274] on span "Tap to Start" at bounding box center [845, 270] width 76 height 15
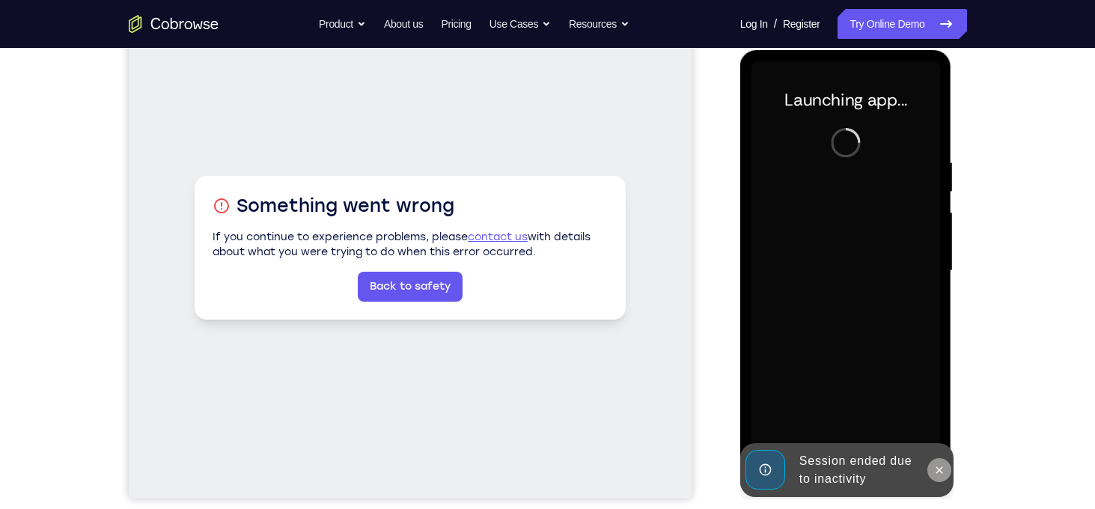
click at [936, 467] on icon at bounding box center [939, 469] width 7 height 7
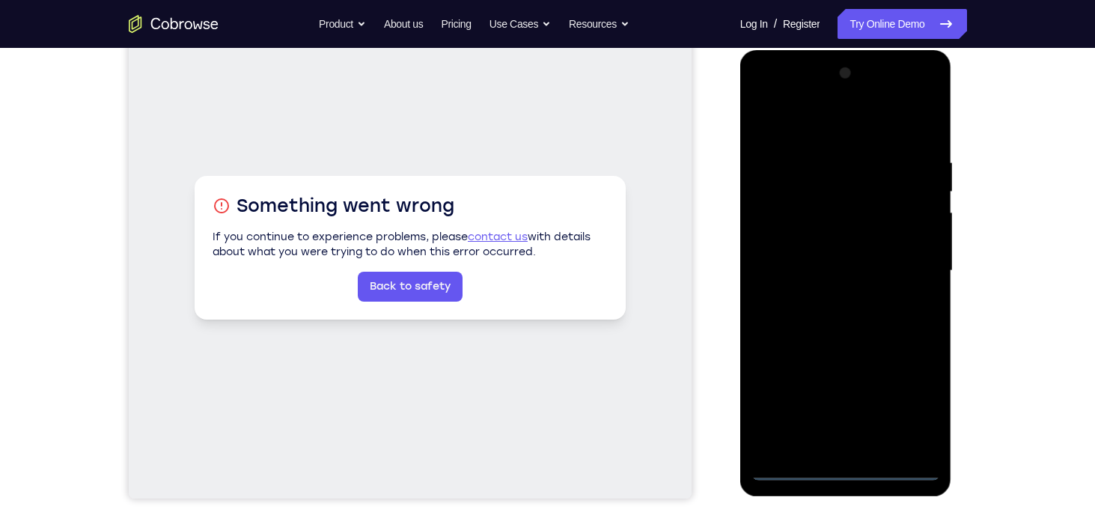
click at [851, 466] on div at bounding box center [845, 270] width 189 height 419
click at [905, 470] on div at bounding box center [845, 270] width 189 height 419
click at [1044, 391] on div "Your Support Agent Your Customer Web iOS Android Next Steps We’d be happy to gi…" at bounding box center [547, 343] width 1095 height 987
click at [852, 475] on div at bounding box center [845, 270] width 189 height 419
click at [848, 469] on div at bounding box center [845, 270] width 189 height 419
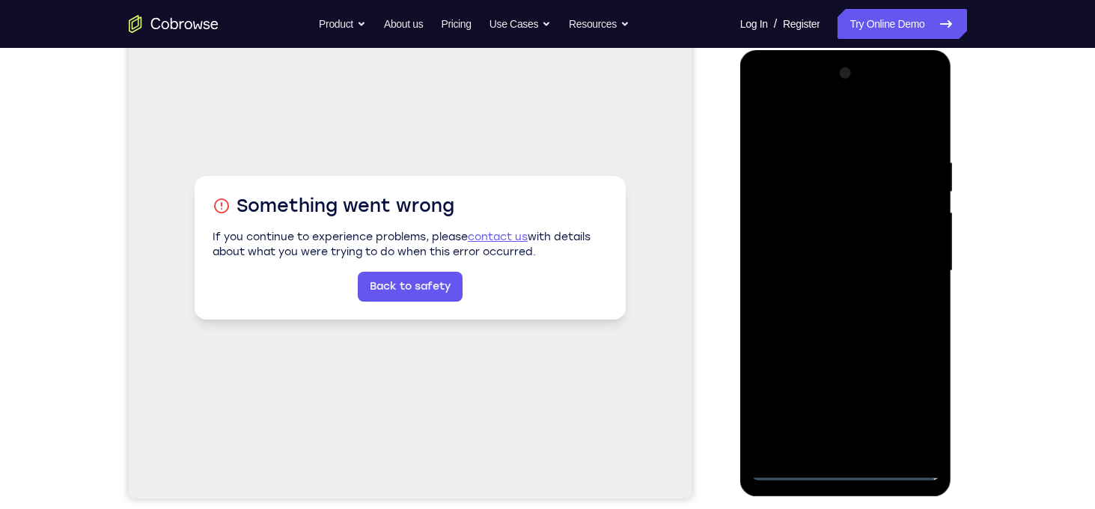
click at [912, 397] on div at bounding box center [845, 270] width 189 height 419
click at [803, 126] on div at bounding box center [845, 270] width 189 height 419
click at [780, 233] on div at bounding box center [845, 270] width 189 height 419
click at [799, 280] on div at bounding box center [845, 270] width 189 height 419
click at [794, 253] on div at bounding box center [845, 270] width 189 height 419
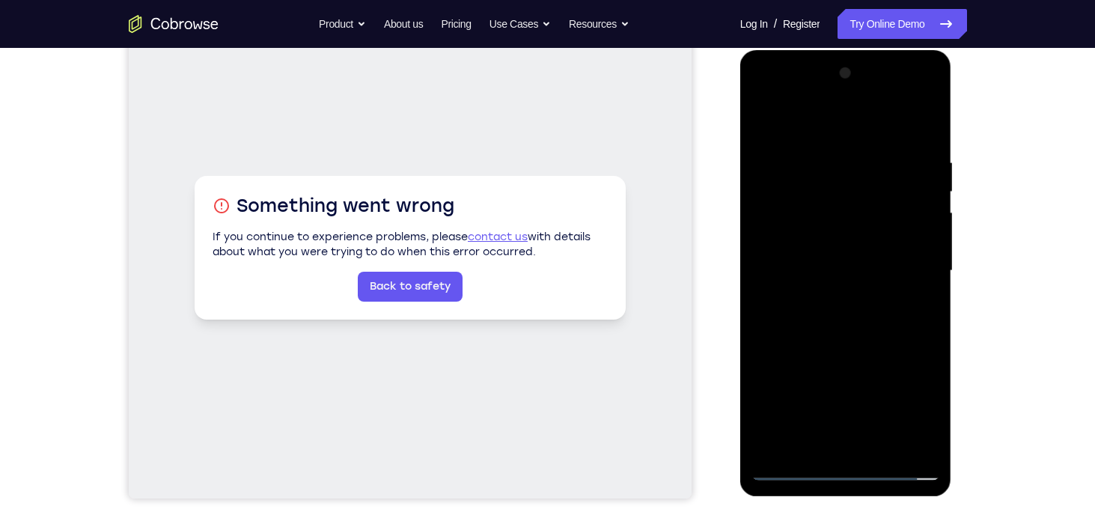
click at [896, 418] on div at bounding box center [845, 270] width 189 height 419
click at [919, 254] on div at bounding box center [845, 270] width 189 height 419
click at [800, 362] on div at bounding box center [845, 270] width 189 height 419
click at [904, 412] on div at bounding box center [845, 270] width 189 height 419
click at [913, 362] on div at bounding box center [845, 270] width 189 height 419
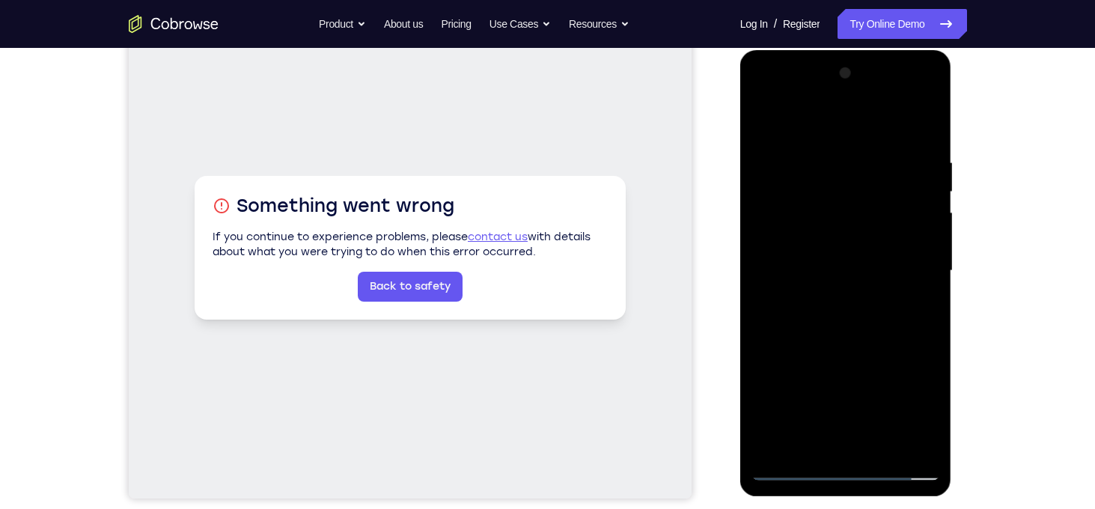
click at [898, 418] on div at bounding box center [845, 270] width 189 height 419
click at [803, 361] on div at bounding box center [845, 270] width 189 height 419
click at [904, 415] on div at bounding box center [845, 270] width 189 height 419
click at [908, 360] on div at bounding box center [845, 270] width 189 height 419
click at [872, 292] on div at bounding box center [845, 270] width 189 height 419
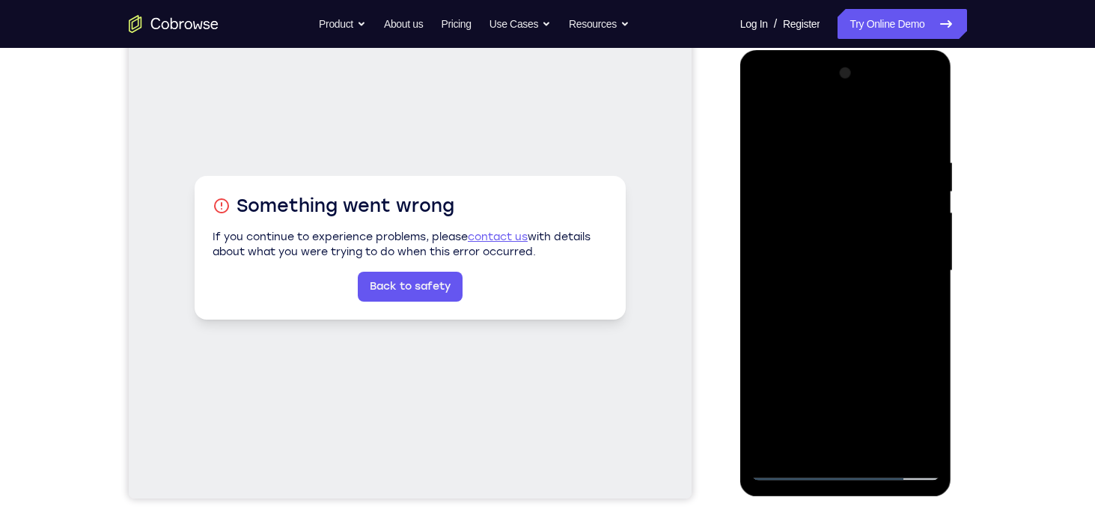
click at [851, 306] on div at bounding box center [845, 270] width 189 height 419
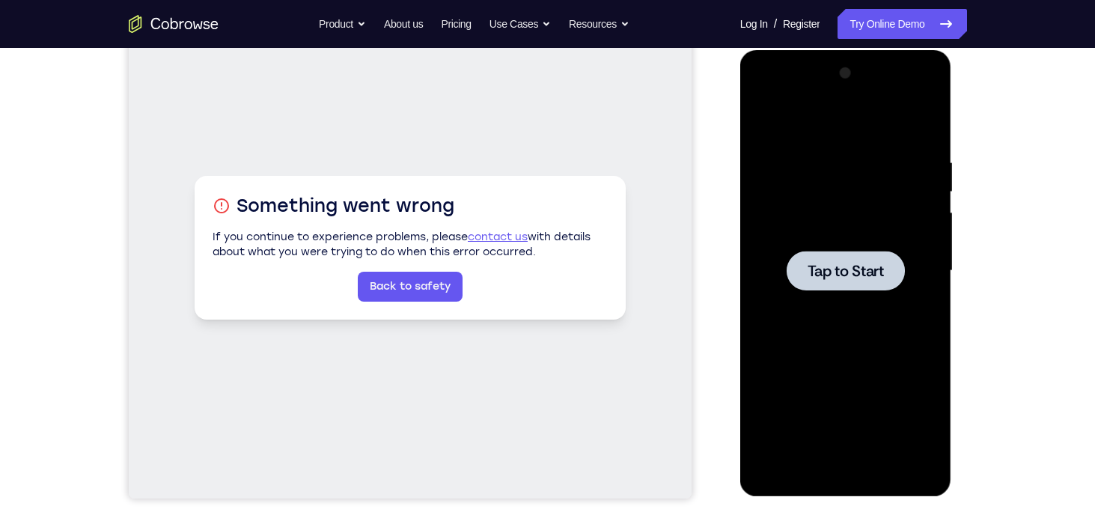
click at [830, 263] on span "Tap to Start" at bounding box center [845, 270] width 76 height 15
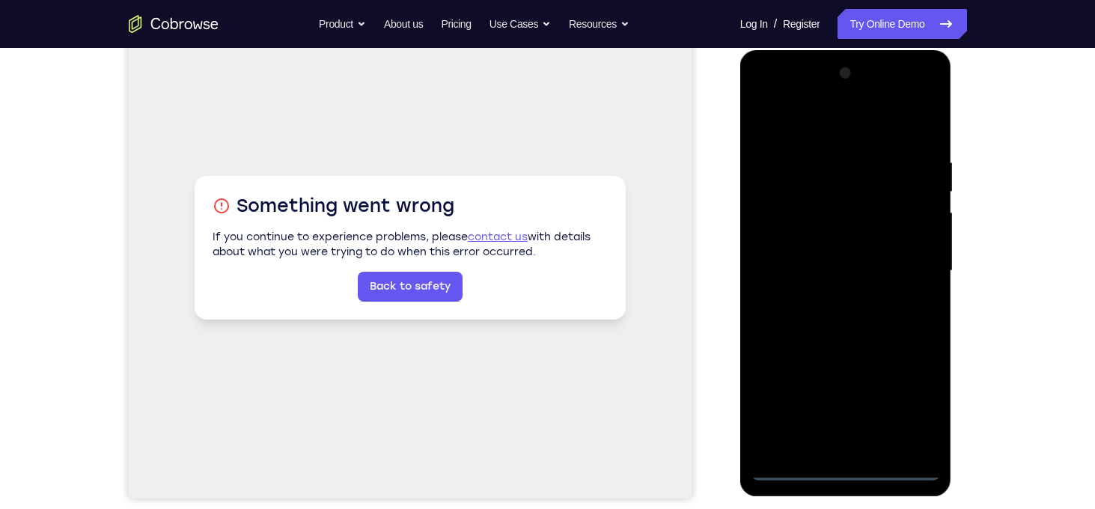
click at [845, 474] on div at bounding box center [845, 270] width 189 height 419
click at [899, 409] on div at bounding box center [845, 270] width 189 height 419
click at [782, 126] on div at bounding box center [845, 270] width 189 height 419
click at [904, 265] on div at bounding box center [845, 270] width 189 height 419
click at [854, 275] on div at bounding box center [845, 270] width 189 height 419
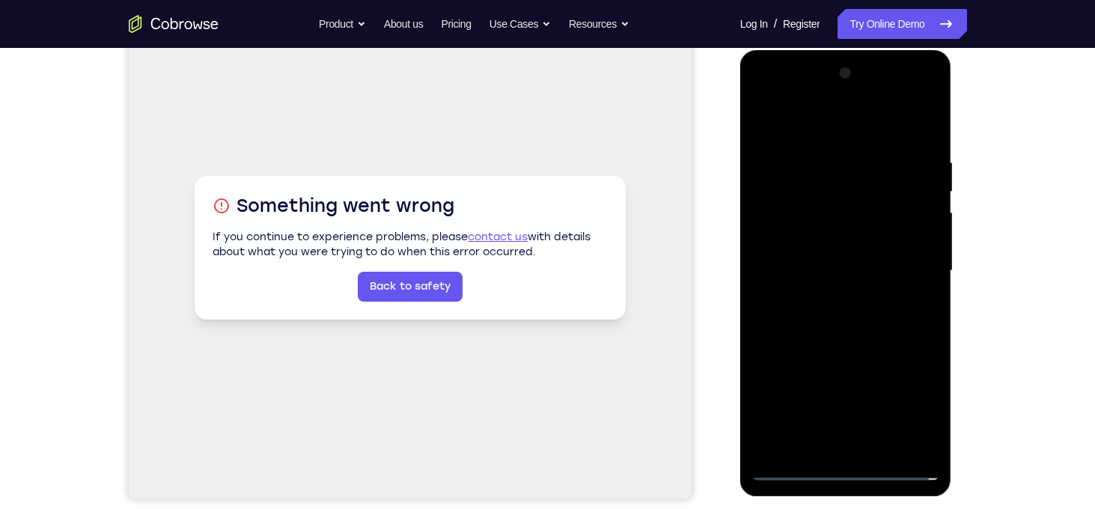
click at [830, 296] on div at bounding box center [845, 270] width 189 height 419
click at [830, 263] on div at bounding box center [845, 270] width 189 height 419
click at [824, 239] on div at bounding box center [845, 270] width 189 height 419
click at [904, 410] on div at bounding box center [845, 270] width 189 height 419
click at [799, 367] on div at bounding box center [845, 270] width 189 height 419
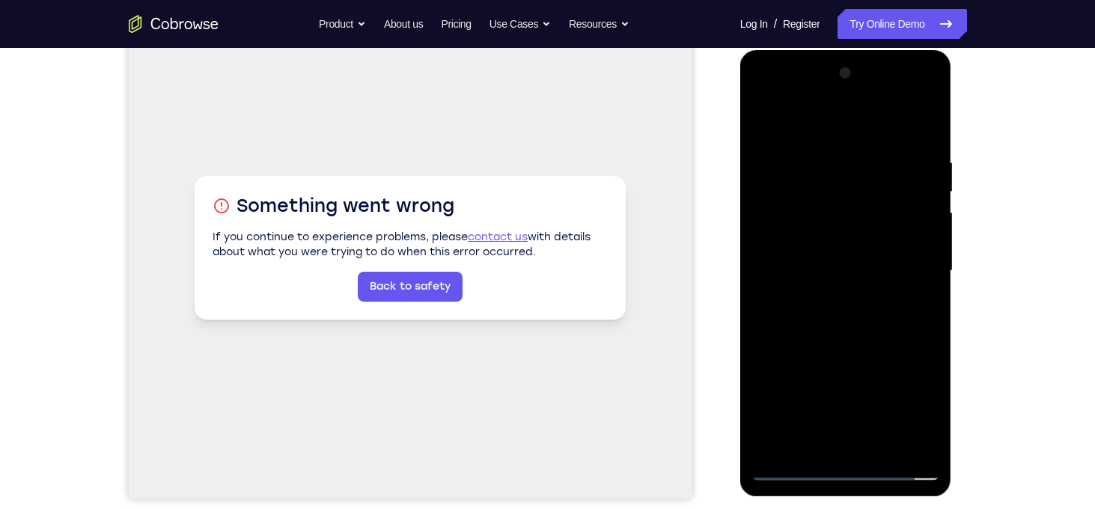
click at [899, 411] on div at bounding box center [845, 270] width 189 height 419
click at [910, 360] on div at bounding box center [845, 270] width 189 height 419
click at [901, 419] on div at bounding box center [845, 270] width 189 height 419
click at [801, 364] on div at bounding box center [845, 270] width 189 height 419
click at [898, 418] on div at bounding box center [845, 270] width 189 height 419
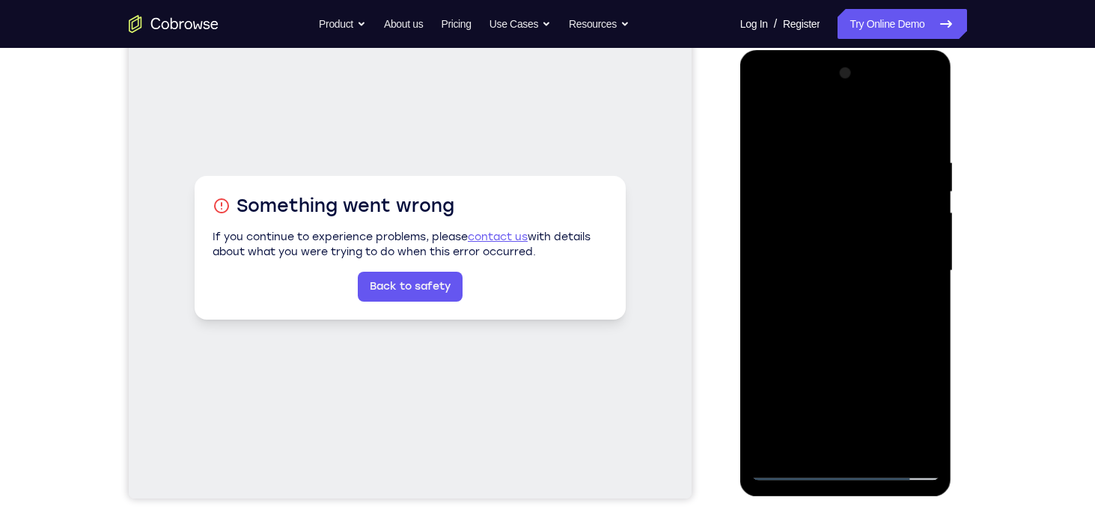
click at [908, 361] on div at bounding box center [845, 270] width 189 height 419
click at [859, 272] on div at bounding box center [845, 270] width 189 height 419
click at [867, 334] on div at bounding box center [845, 270] width 189 height 419
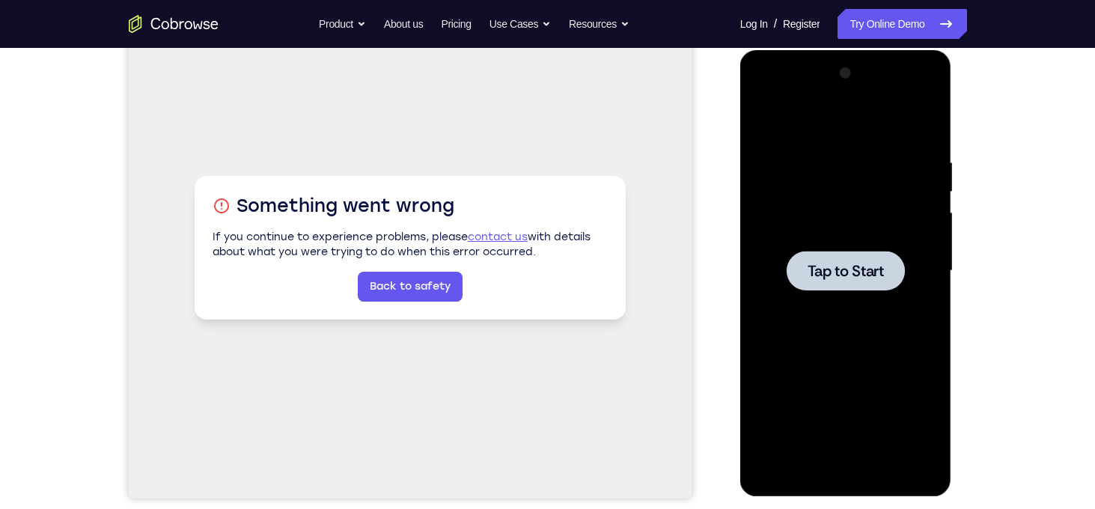
click at [815, 269] on span "Tap to Start" at bounding box center [845, 270] width 76 height 15
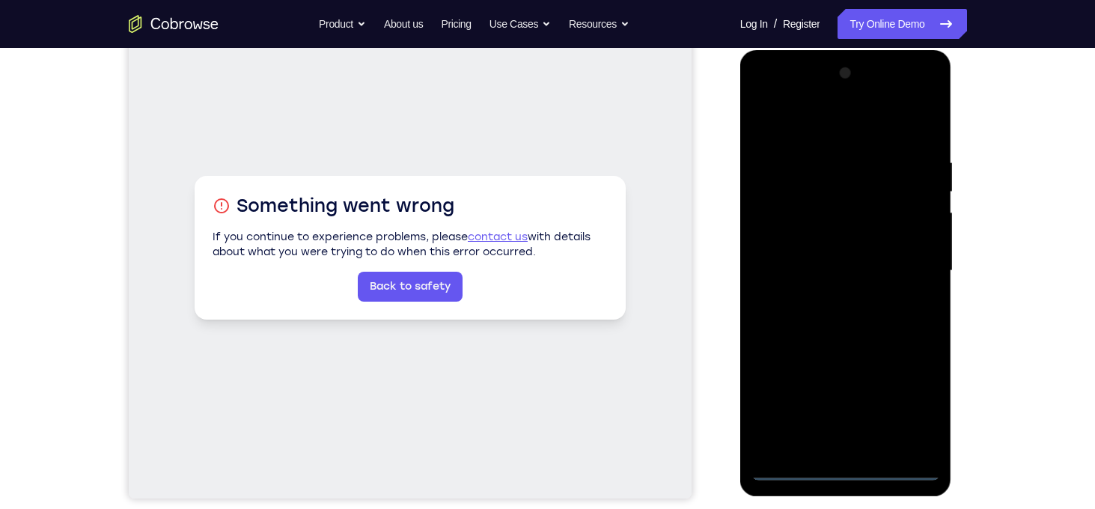
click at [845, 466] on div at bounding box center [845, 270] width 189 height 419
click at [913, 403] on div at bounding box center [845, 270] width 189 height 419
click at [812, 123] on div at bounding box center [845, 270] width 189 height 419
click at [913, 266] on div at bounding box center [845, 270] width 189 height 419
click at [829, 301] on div at bounding box center [845, 270] width 189 height 419
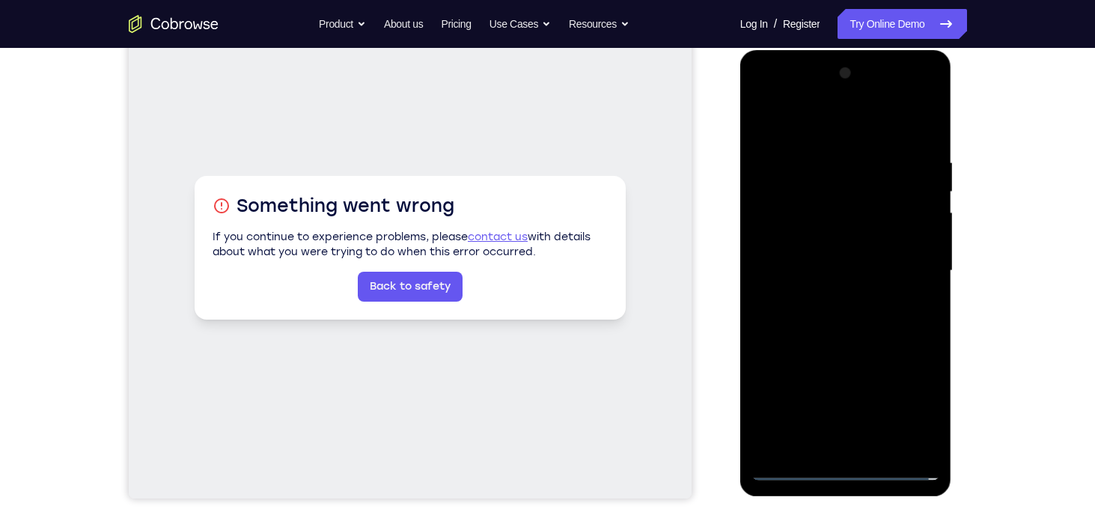
click at [822, 266] on div at bounding box center [845, 270] width 189 height 419
click at [804, 242] on div at bounding box center [845, 270] width 189 height 419
click at [897, 415] on div at bounding box center [845, 270] width 189 height 419
click at [800, 364] on div at bounding box center [845, 270] width 189 height 419
click at [901, 417] on div at bounding box center [845, 270] width 189 height 419
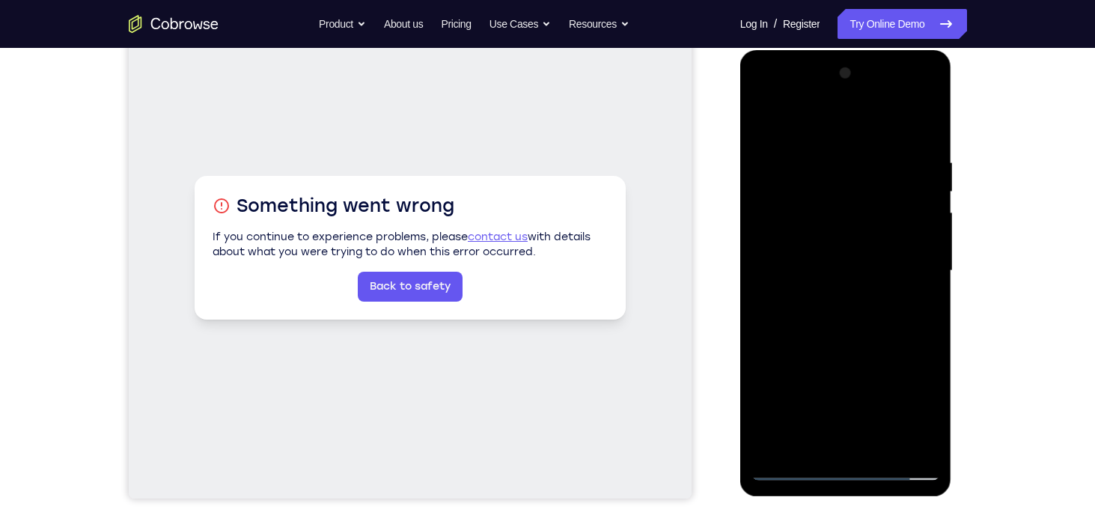
click at [911, 358] on div at bounding box center [845, 270] width 189 height 419
click at [903, 410] on div at bounding box center [845, 270] width 189 height 419
click at [799, 364] on div at bounding box center [845, 270] width 189 height 419
click at [900, 412] on div at bounding box center [845, 270] width 189 height 419
click at [915, 360] on div at bounding box center [845, 270] width 189 height 419
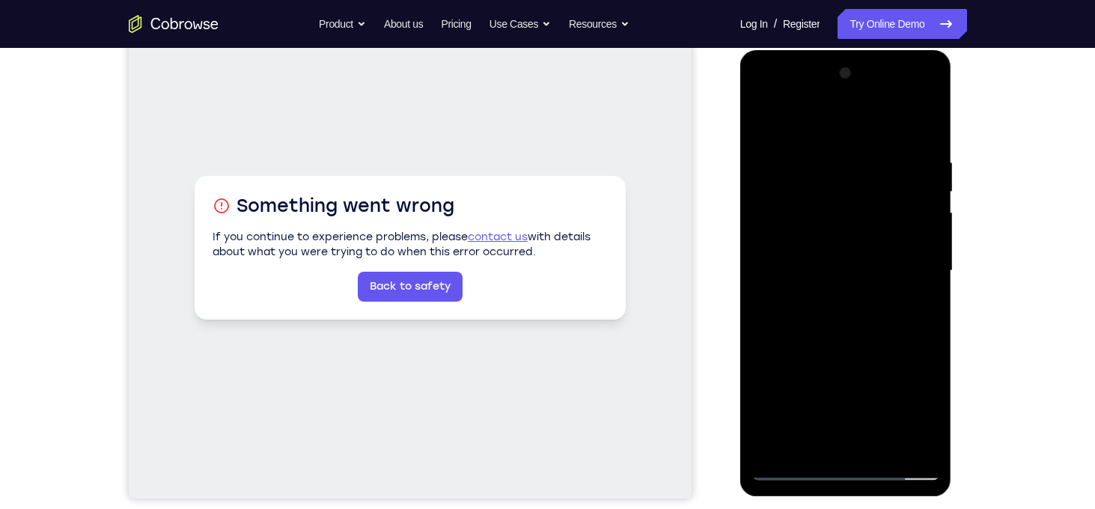
click at [869, 270] on div at bounding box center [845, 270] width 189 height 419
click at [860, 336] on div at bounding box center [845, 270] width 189 height 419
